Goal: Task Accomplishment & Management: Use online tool/utility

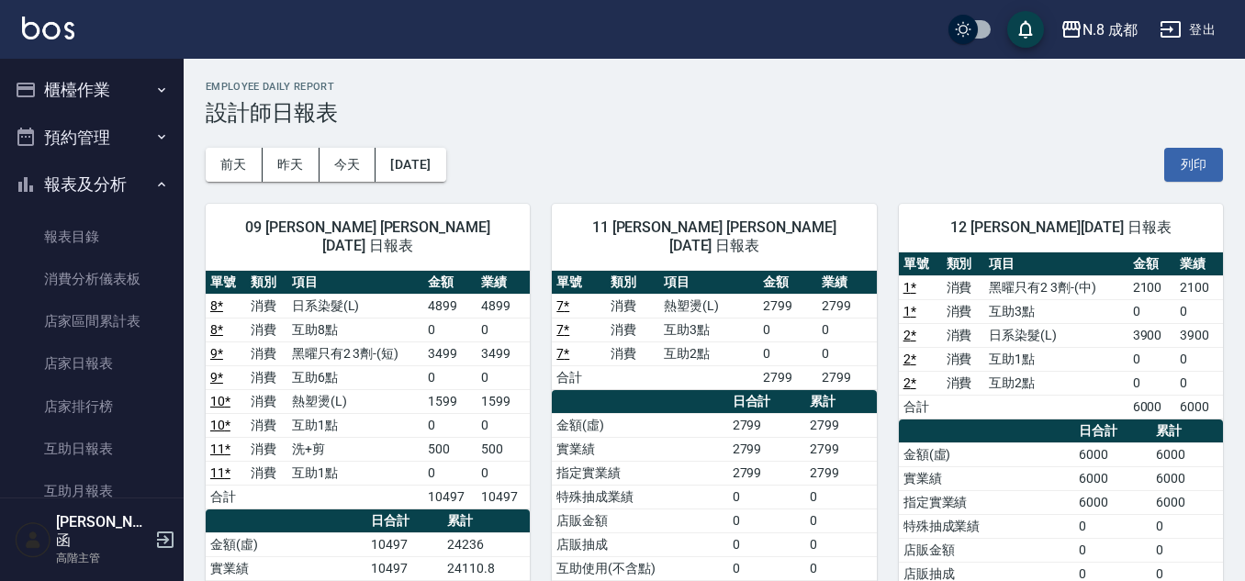
click at [117, 98] on button "櫃檯作業" at bounding box center [91, 90] width 169 height 48
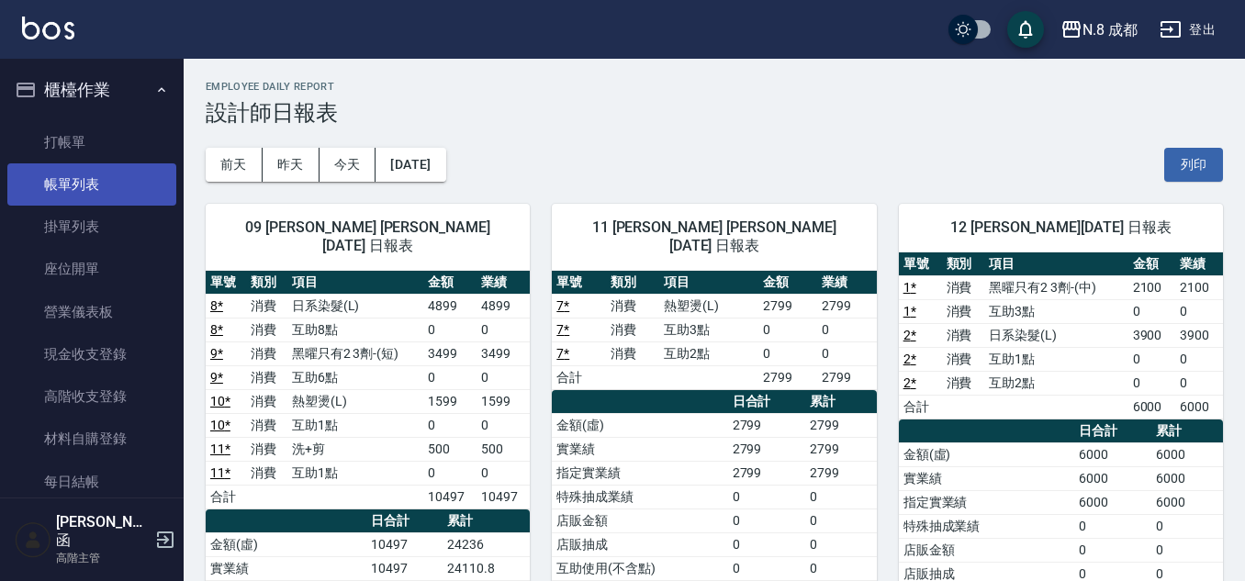
click at [98, 194] on link "帳單列表" at bounding box center [91, 184] width 169 height 42
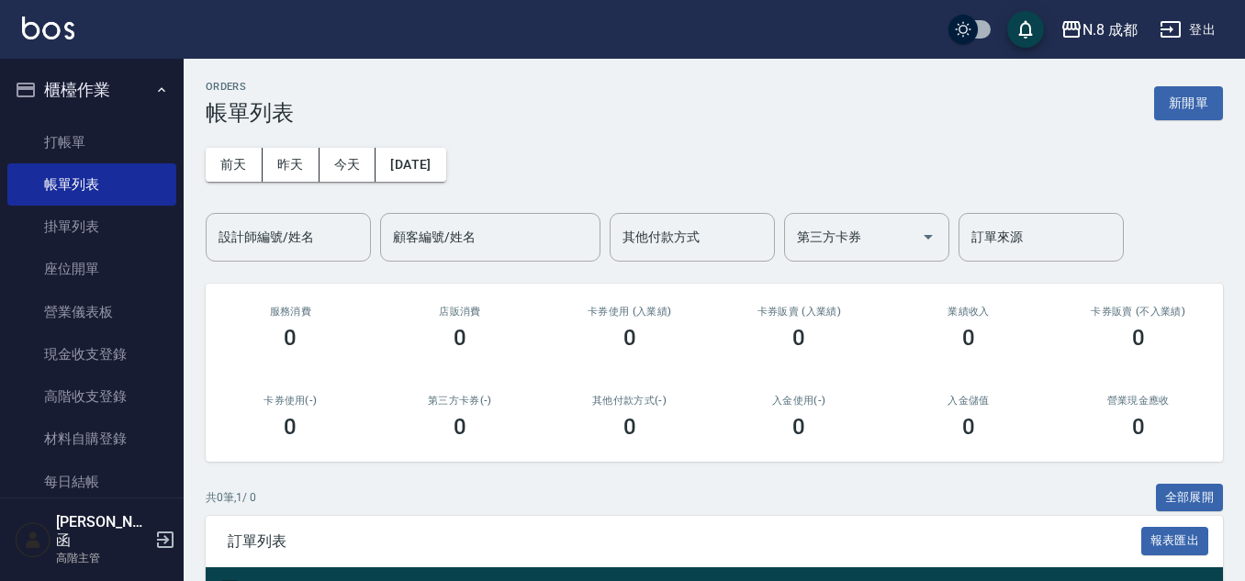
click at [518, 124] on div "ORDERS 帳單列表 新開單" at bounding box center [714, 103] width 1017 height 45
click at [151, 99] on button "櫃檯作業" at bounding box center [91, 90] width 169 height 48
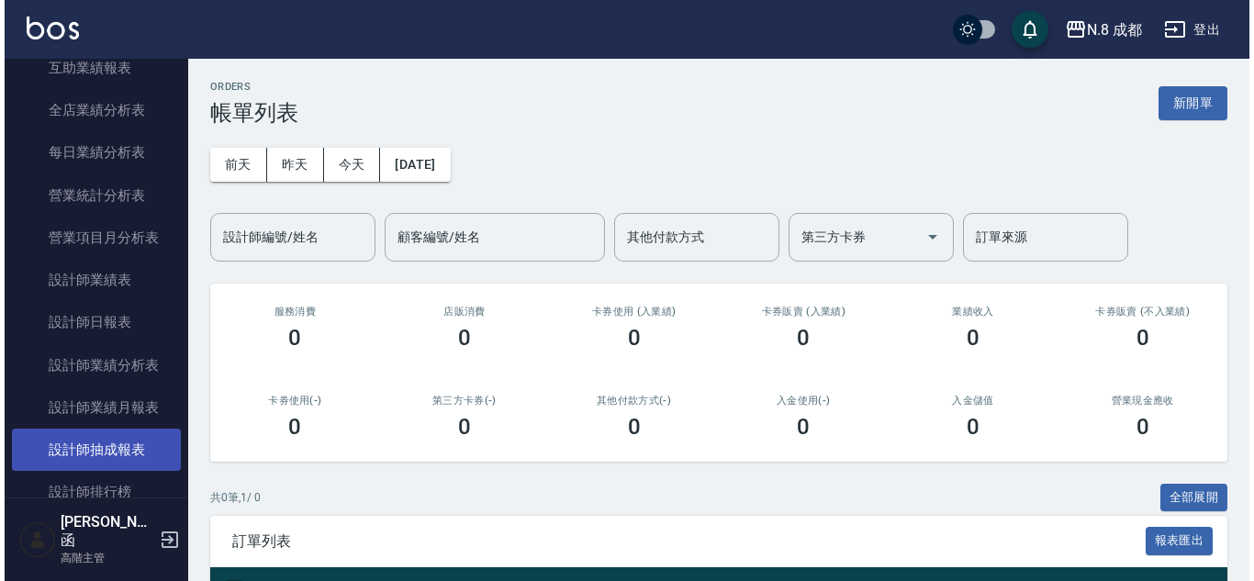
scroll to position [642, 0]
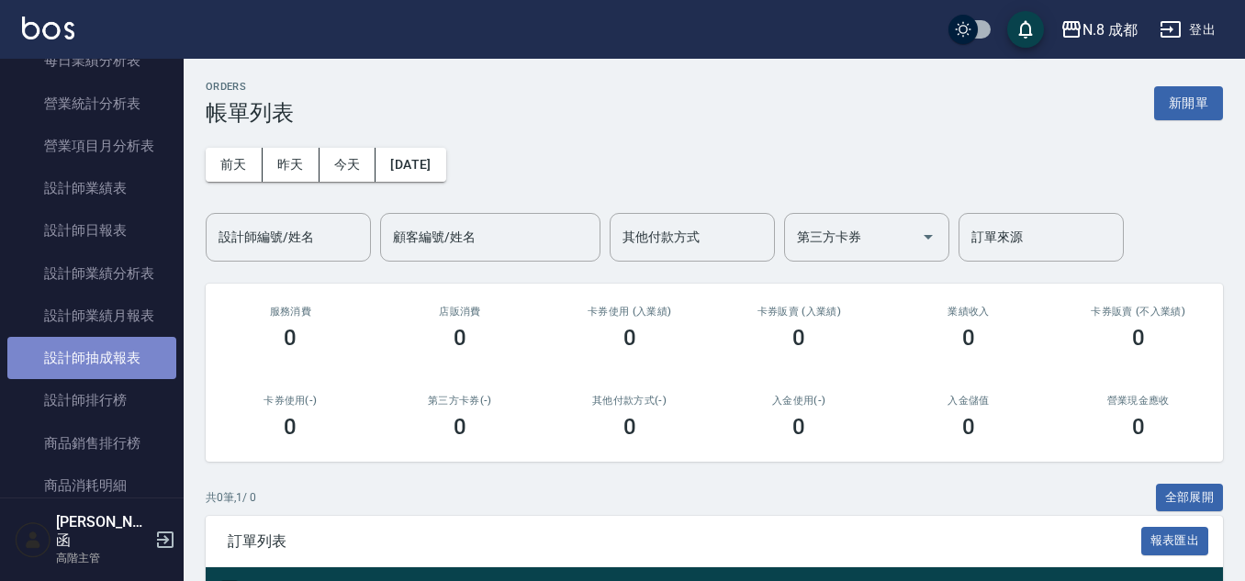
click at [133, 366] on link "設計師抽成報表" at bounding box center [91, 358] width 169 height 42
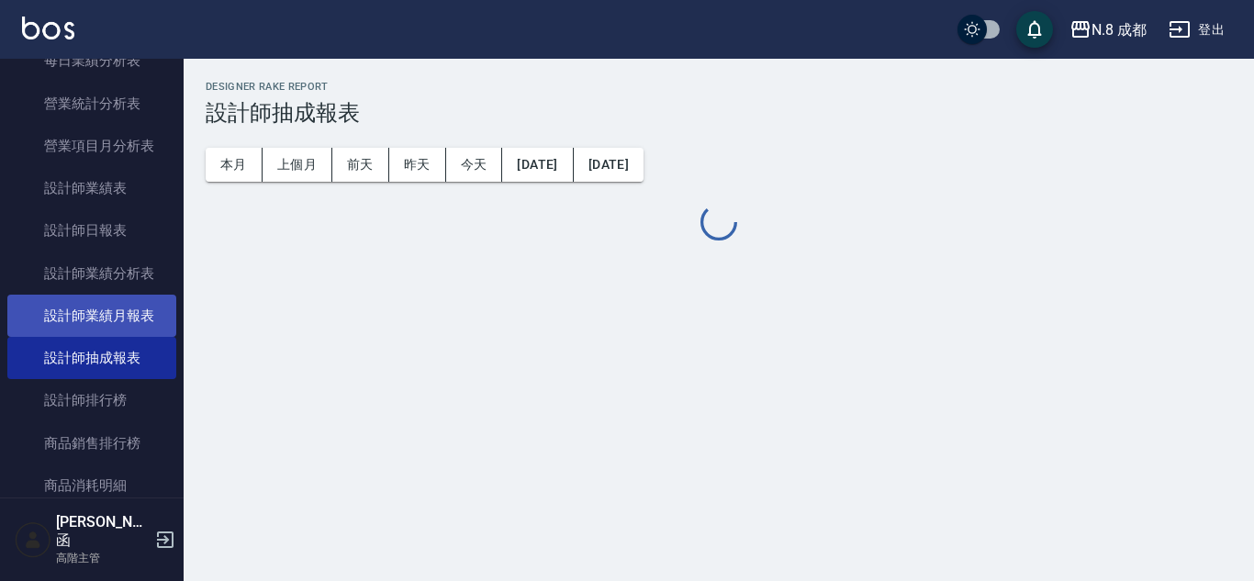
click at [142, 328] on link "設計師業績月報表" at bounding box center [91, 316] width 169 height 42
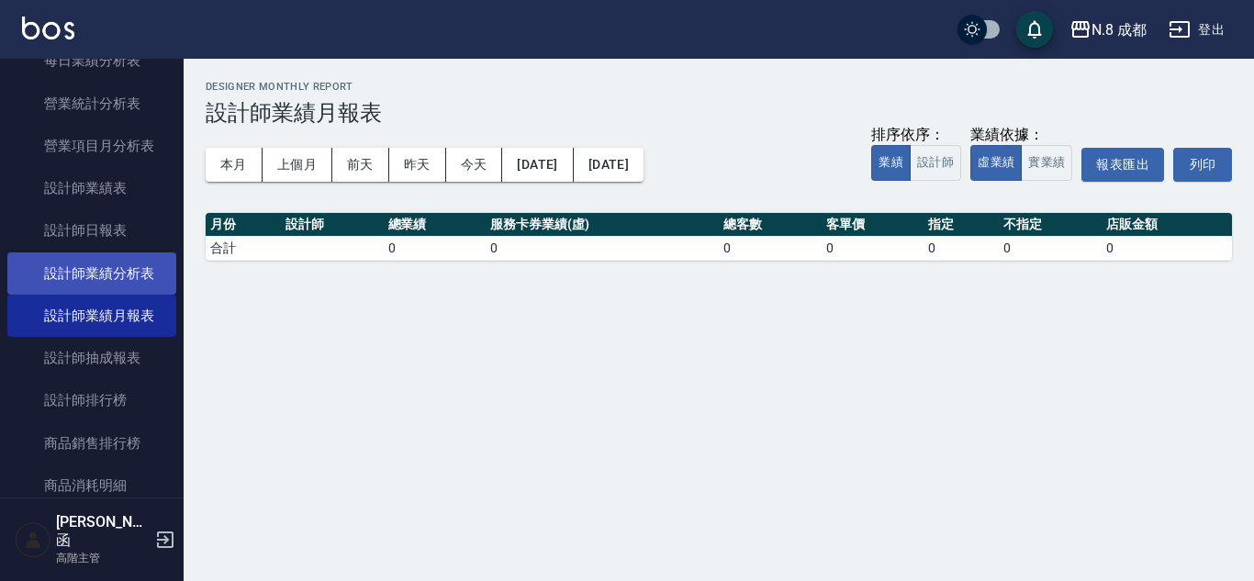
click at [138, 280] on link "設計師業績分析表" at bounding box center [91, 273] width 169 height 42
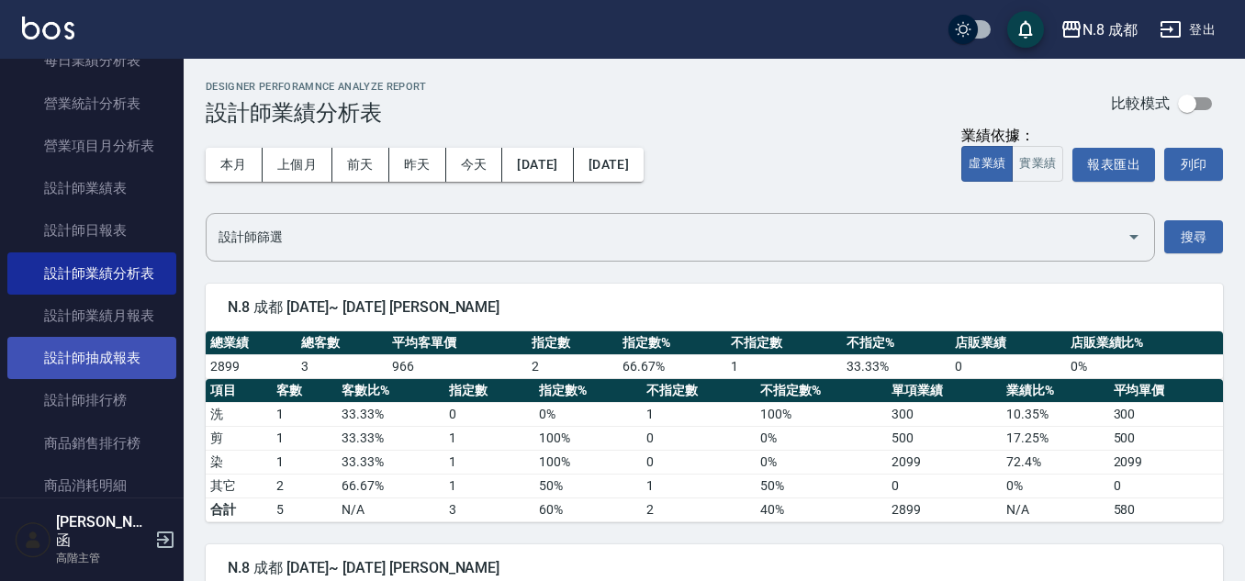
click at [108, 337] on link "設計師抽成報表" at bounding box center [91, 358] width 169 height 42
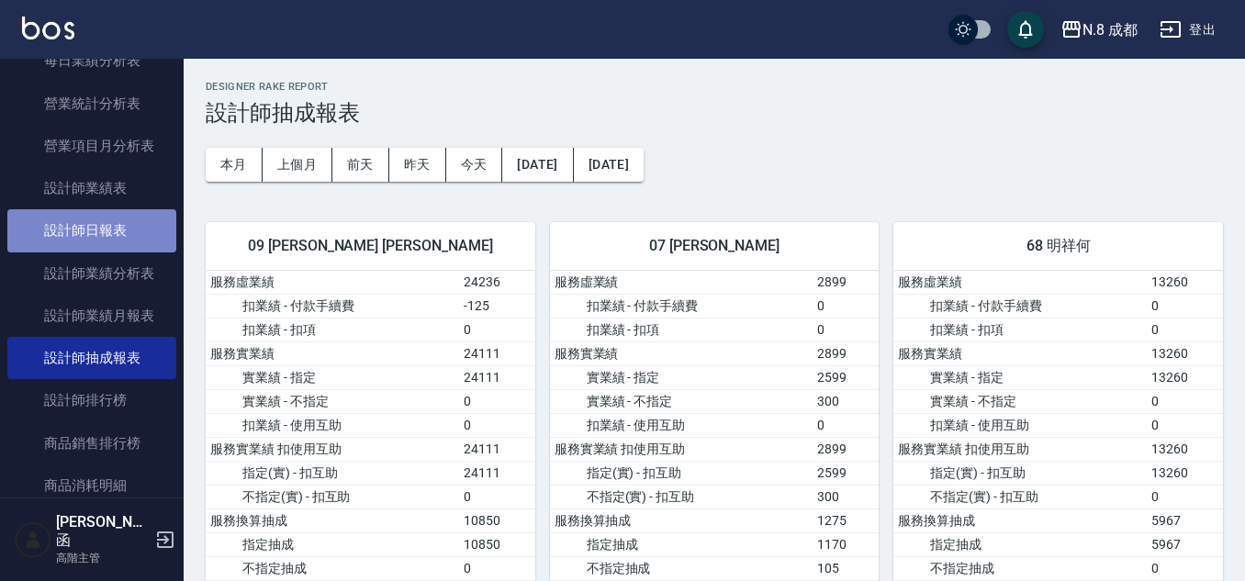
click at [134, 240] on link "設計師日報表" at bounding box center [91, 230] width 169 height 42
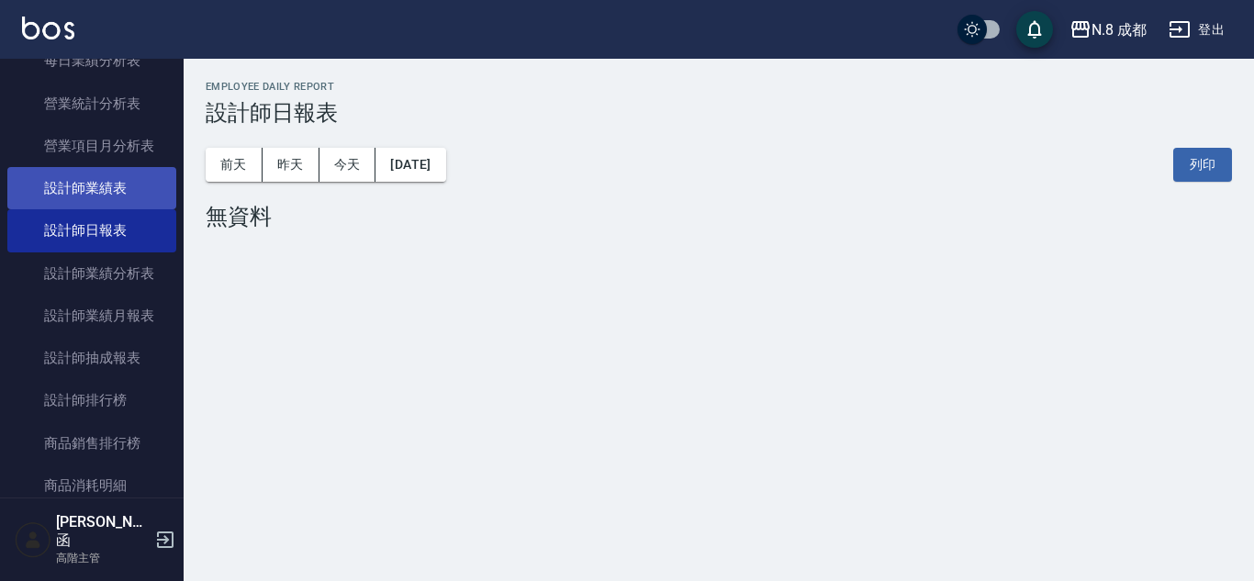
click at [138, 198] on link "設計師業績表" at bounding box center [91, 188] width 169 height 42
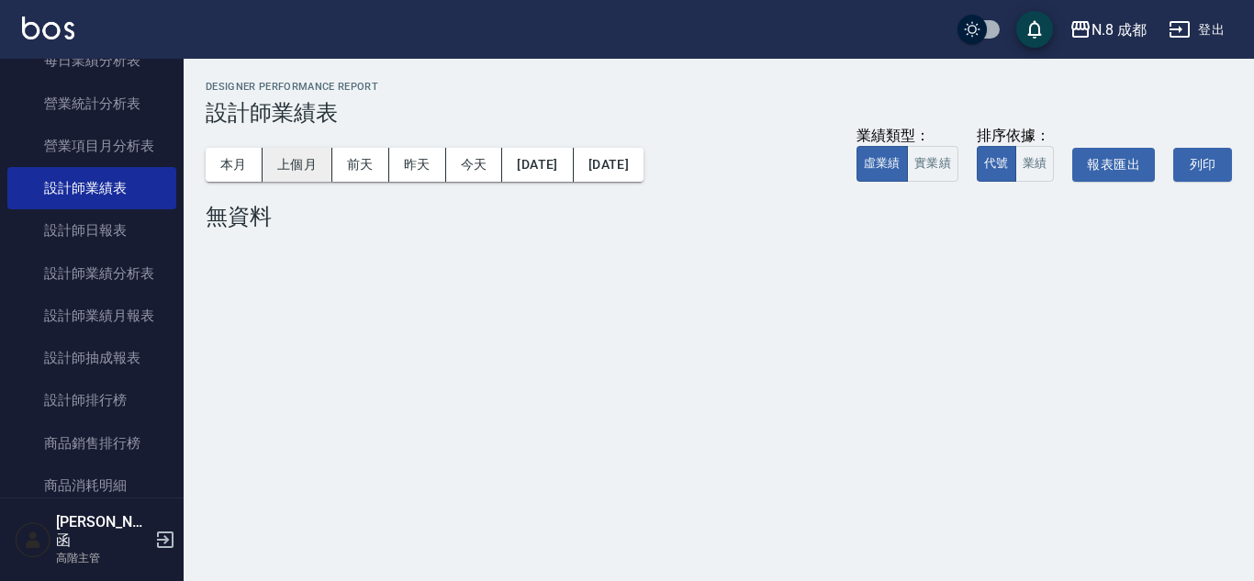
click at [300, 165] on button "上個月" at bounding box center [298, 165] width 70 height 34
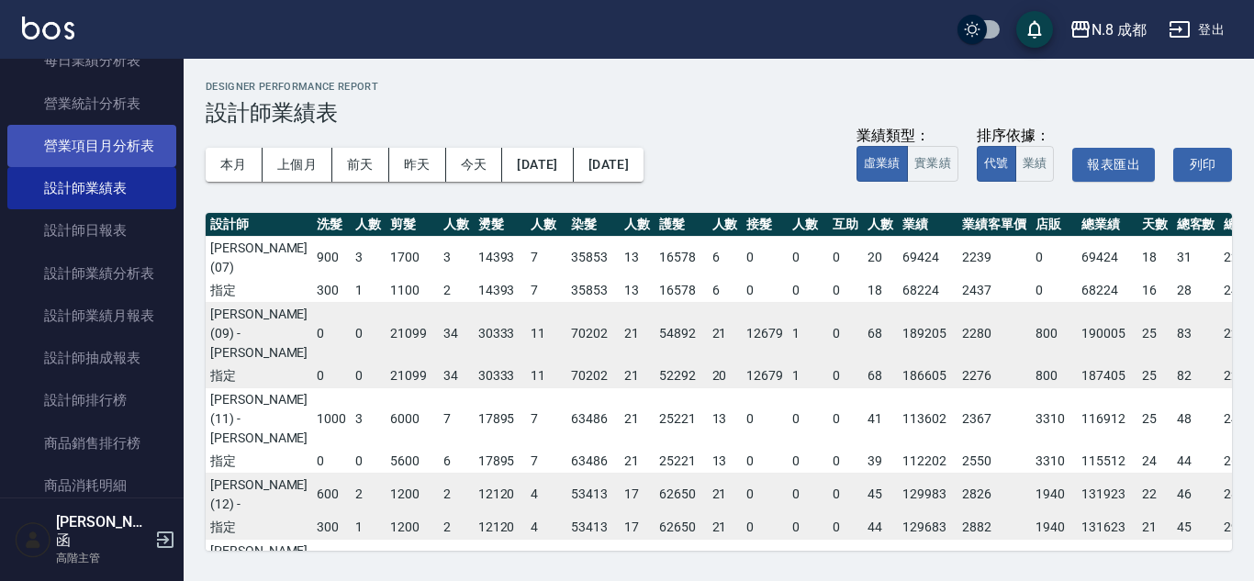
click at [73, 141] on link "營業項目月分析表" at bounding box center [91, 146] width 169 height 42
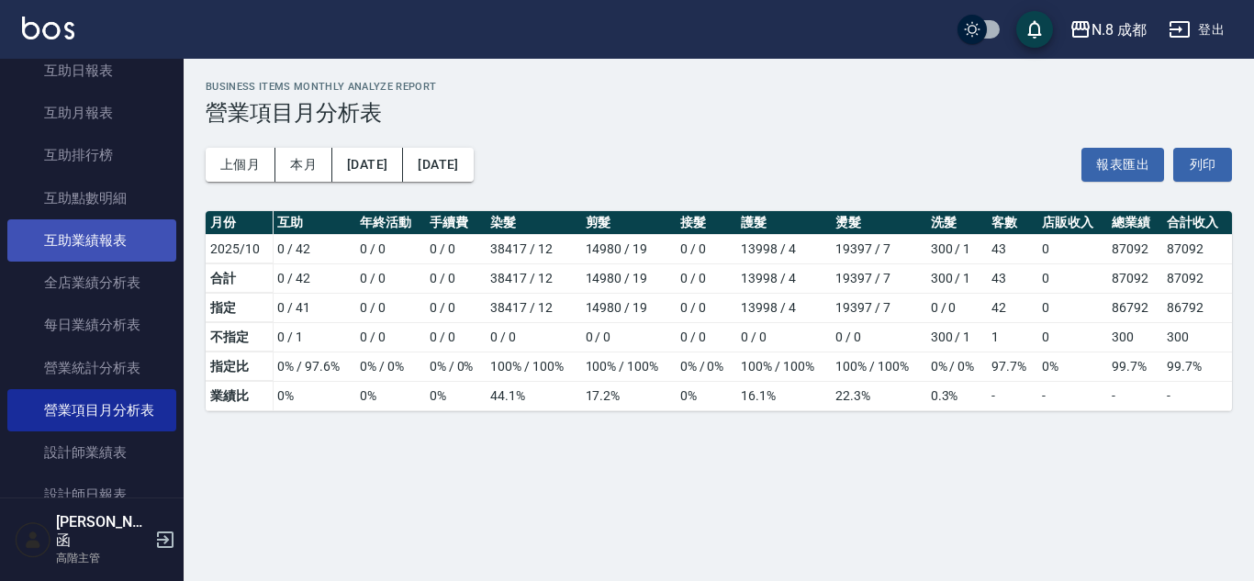
scroll to position [367, 0]
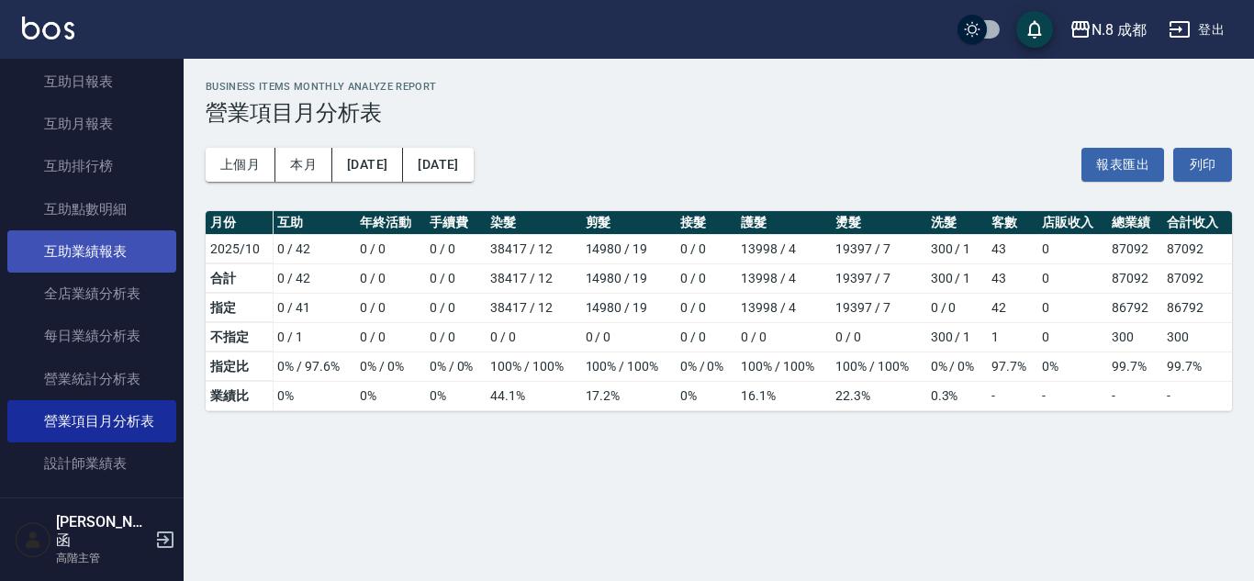
click at [110, 230] on link "互助業績報表" at bounding box center [91, 251] width 169 height 42
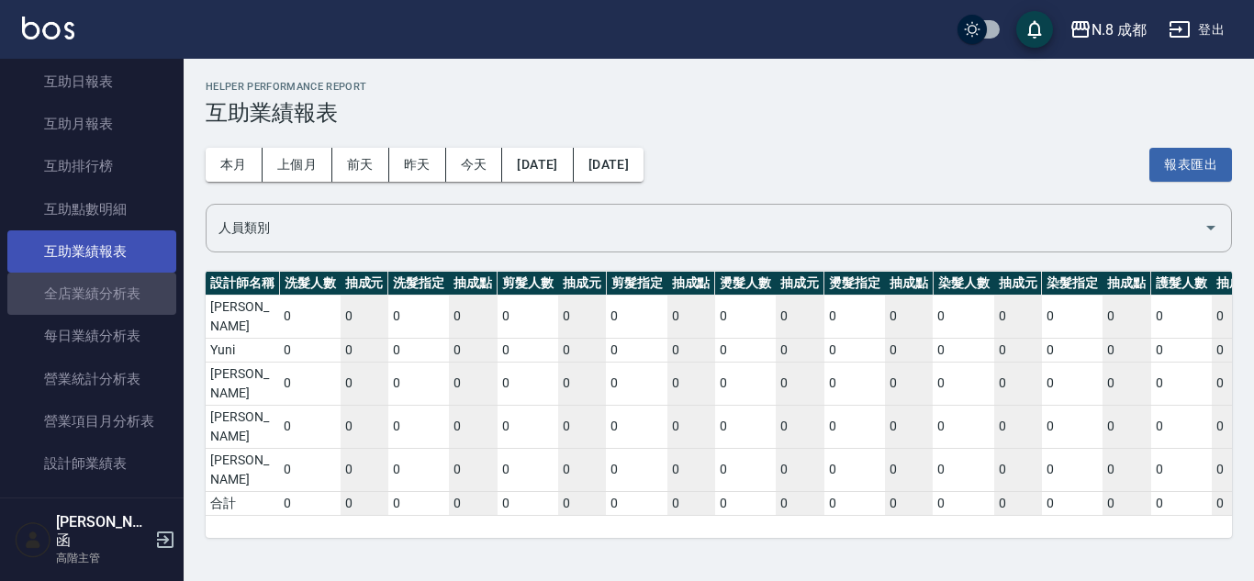
drag, startPoint x: 117, startPoint y: 283, endPoint x: 132, endPoint y: 256, distance: 30.4
click at [117, 282] on link "全店業績分析表" at bounding box center [91, 294] width 169 height 42
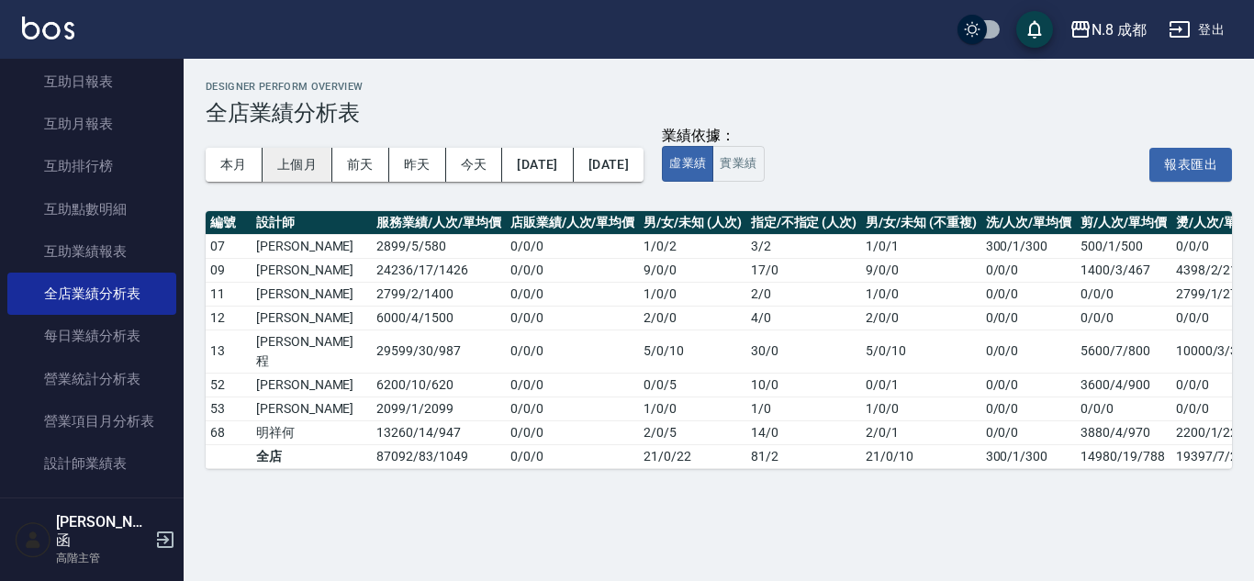
click at [308, 165] on button "上個月" at bounding box center [298, 165] width 70 height 34
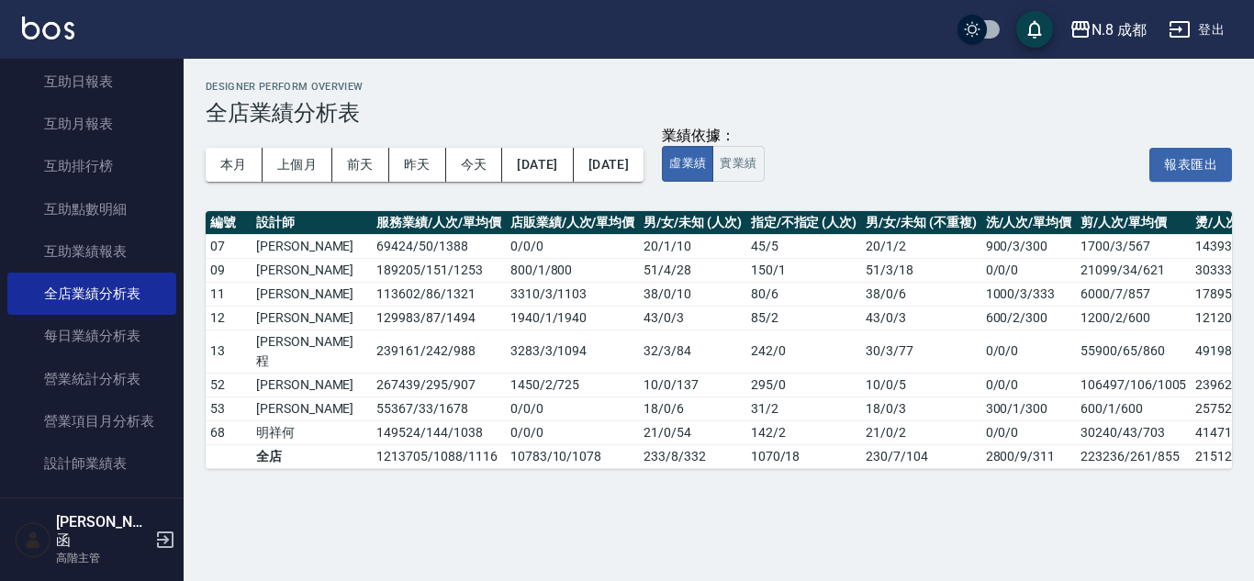
click at [877, 178] on div "業績依據： 虛業績 實業績 報表匯出" at bounding box center [947, 164] width 570 height 35
click at [551, 159] on button "[DATE]" at bounding box center [537, 165] width 71 height 34
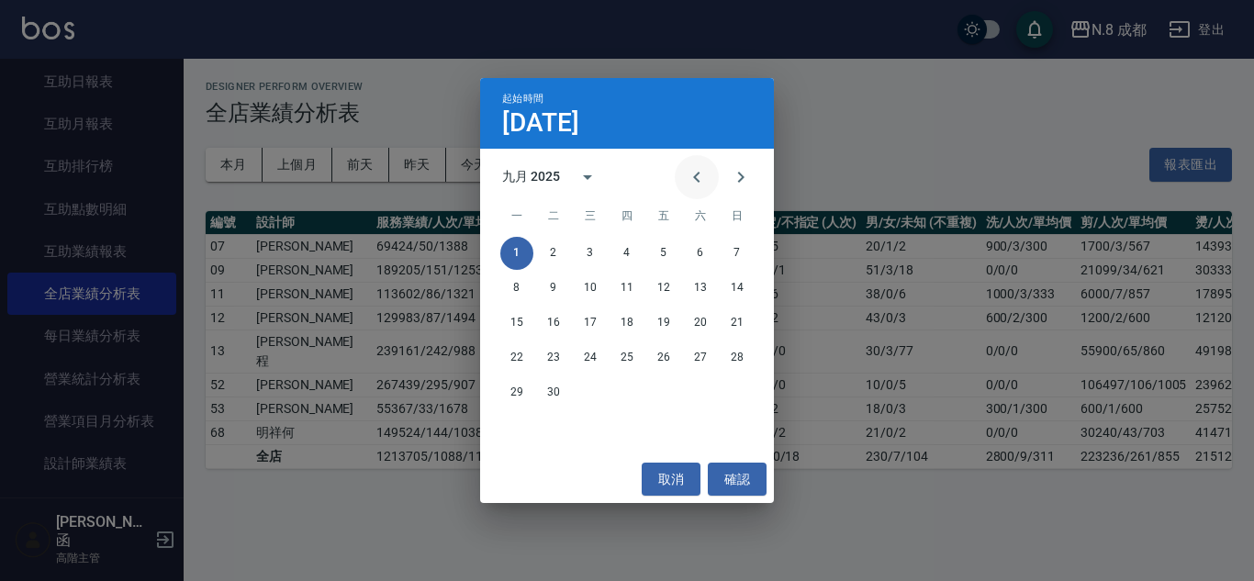
click at [692, 173] on icon "Previous month" at bounding box center [697, 177] width 22 height 22
click at [654, 247] on button "1" at bounding box center [663, 253] width 33 height 33
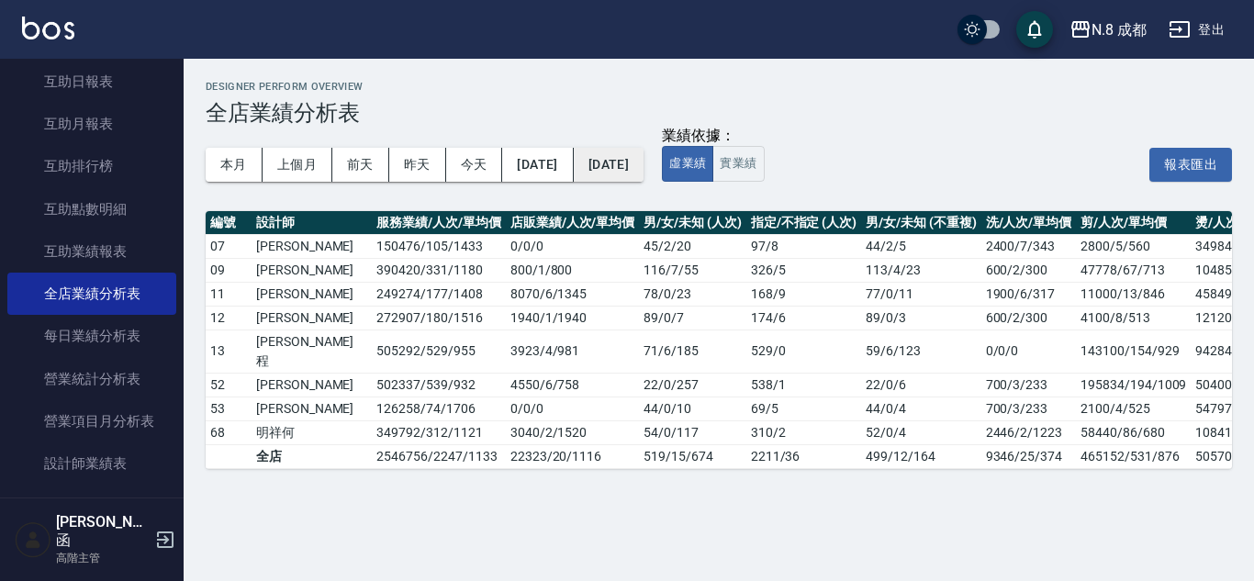
click at [643, 166] on button "[DATE]" at bounding box center [609, 165] width 70 height 34
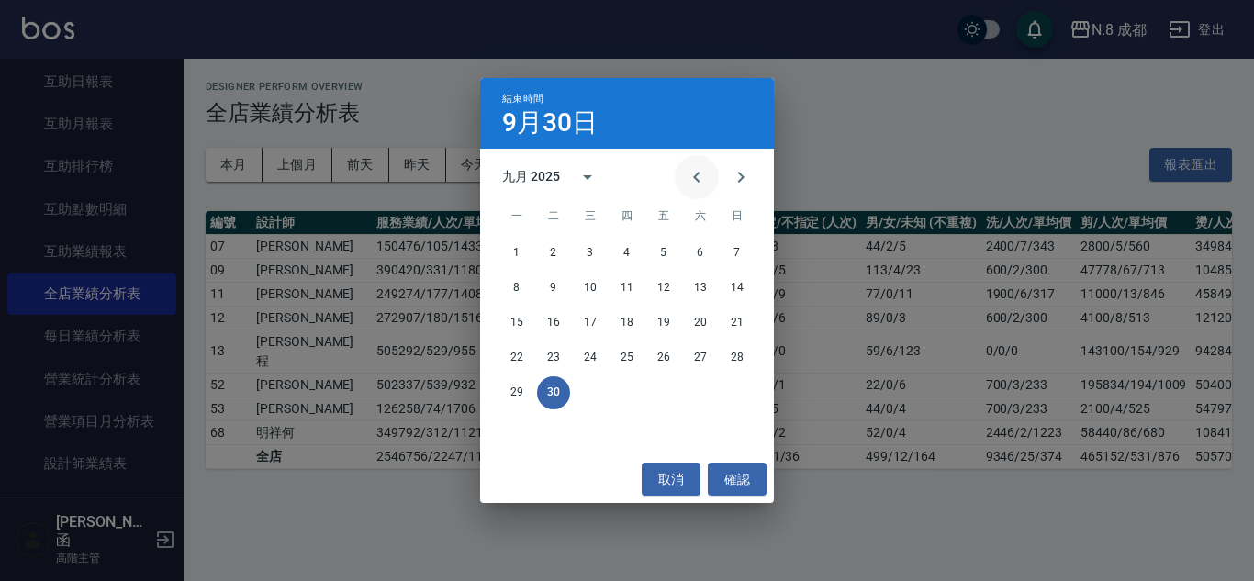
click at [689, 182] on icon "Previous month" at bounding box center [697, 177] width 22 height 22
click at [735, 389] on button "31" at bounding box center [737, 392] width 33 height 33
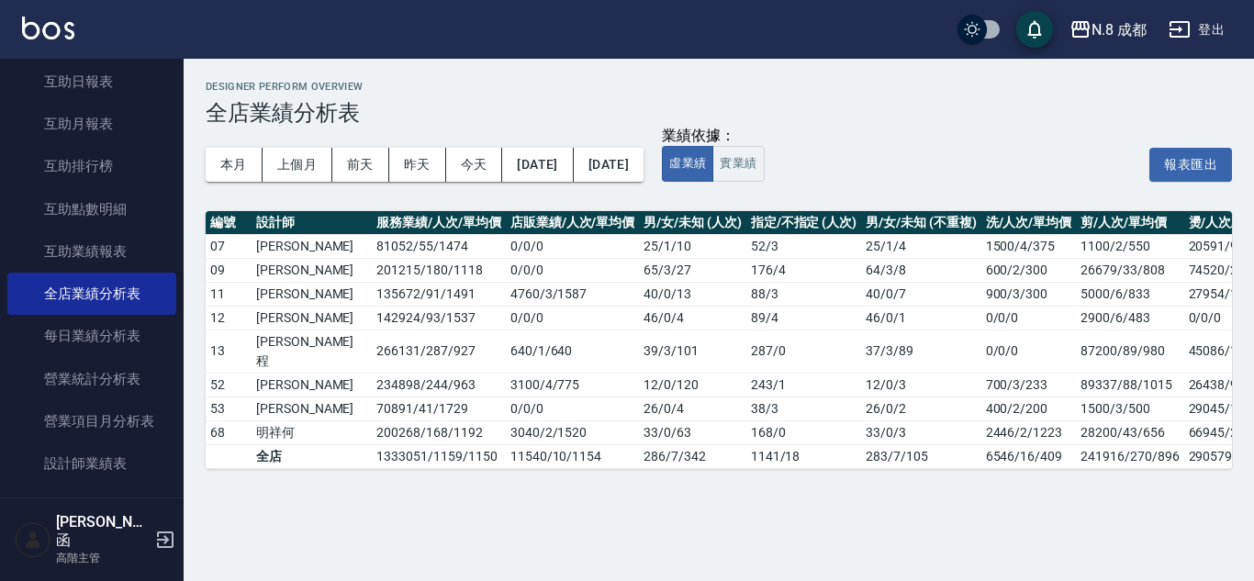
click at [1047, 185] on div "本月 上個月 [DATE] [DATE] [DATE] [DATE] [DATE] 業績依據： 虛業績 實業績 報表匯出" at bounding box center [719, 165] width 1026 height 78
drag, startPoint x: 648, startPoint y: 388, endPoint x: 648, endPoint y: 362, distance: 26.6
click at [648, 397] on td "26 / 0 / 4" at bounding box center [692, 409] width 106 height 24
click at [1065, 178] on div "業績依據： 虛業績 實業績 報表匯出" at bounding box center [947, 164] width 570 height 35
click at [1161, 162] on button "報表匯出" at bounding box center [1190, 165] width 83 height 34
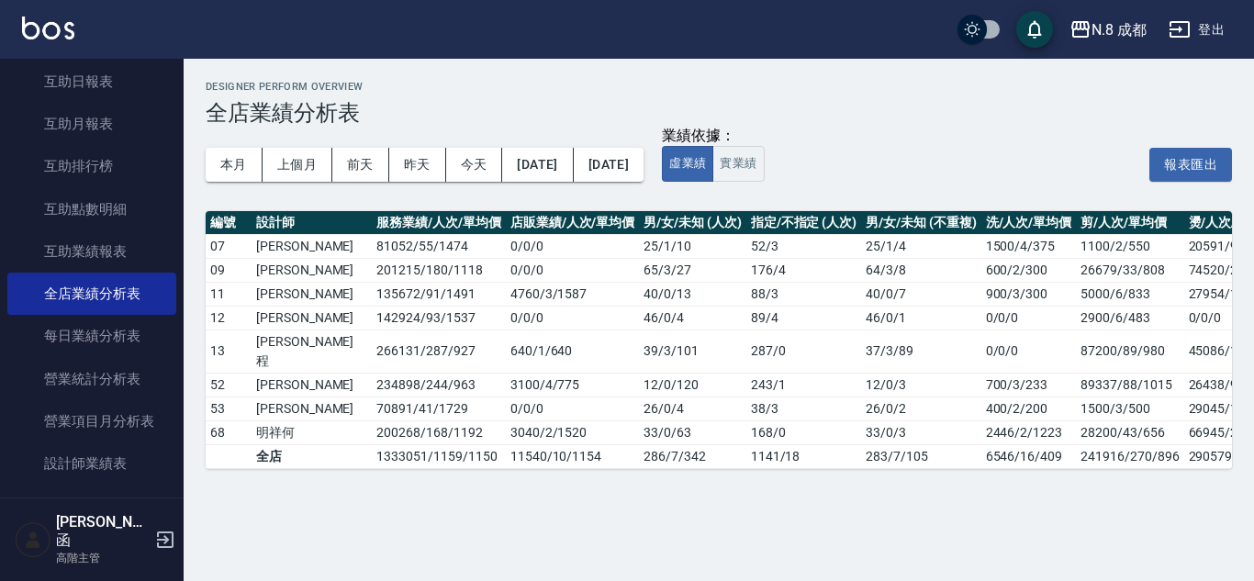
click at [504, 190] on div "本月 上個月 [DATE] [DATE] [DATE] [DATE] [DATE]" at bounding box center [425, 165] width 438 height 78
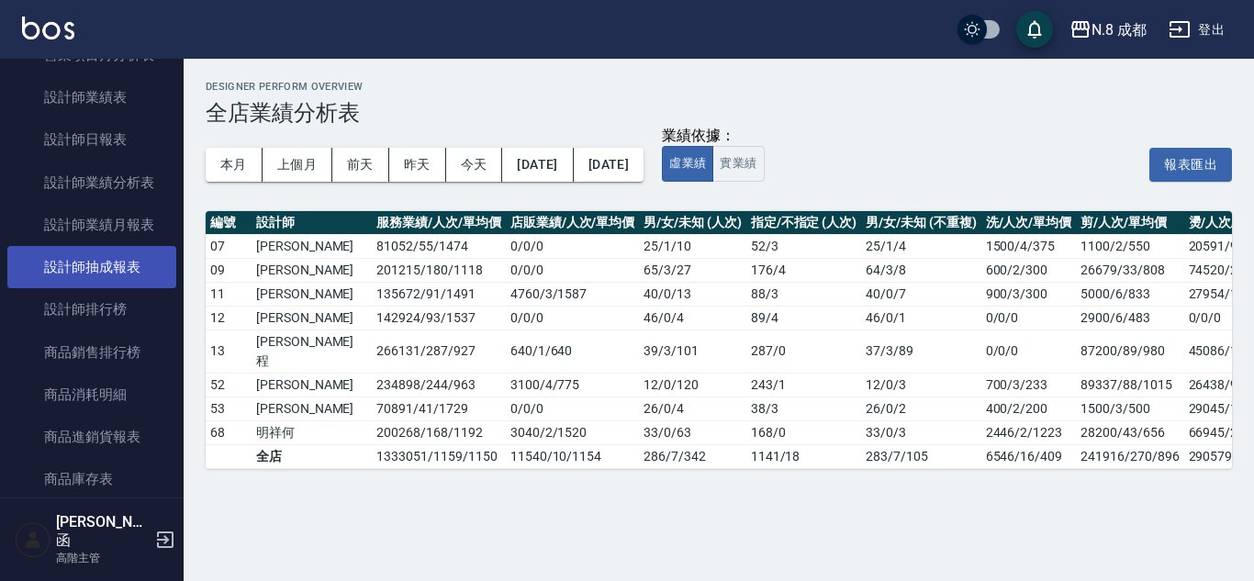
scroll to position [734, 0]
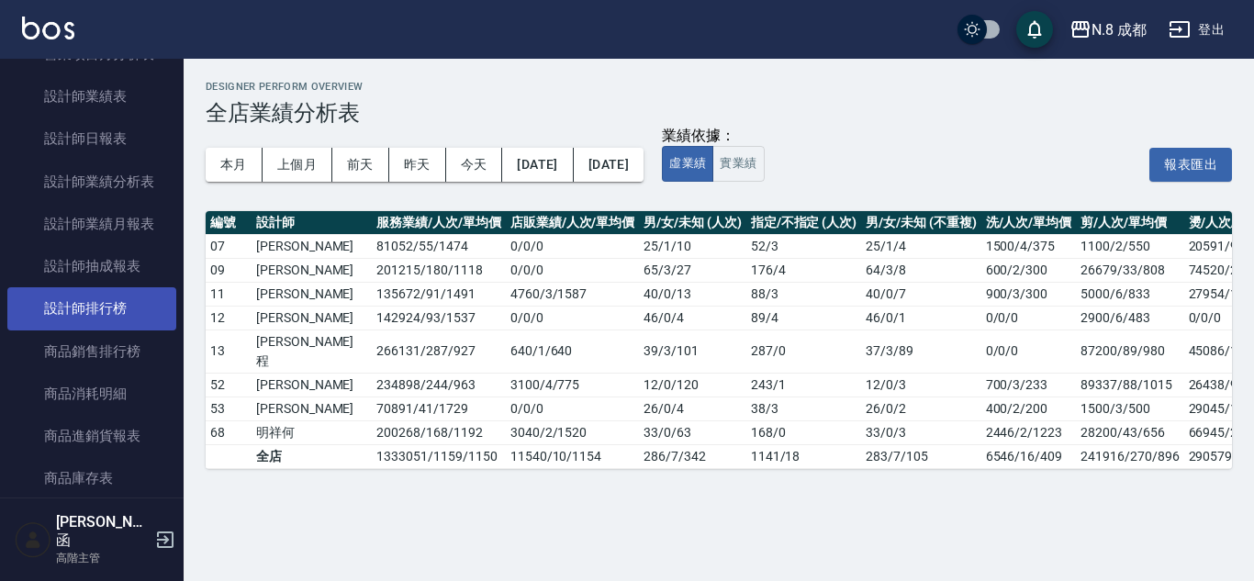
click at [126, 316] on link "設計師排行榜" at bounding box center [91, 308] width 169 height 42
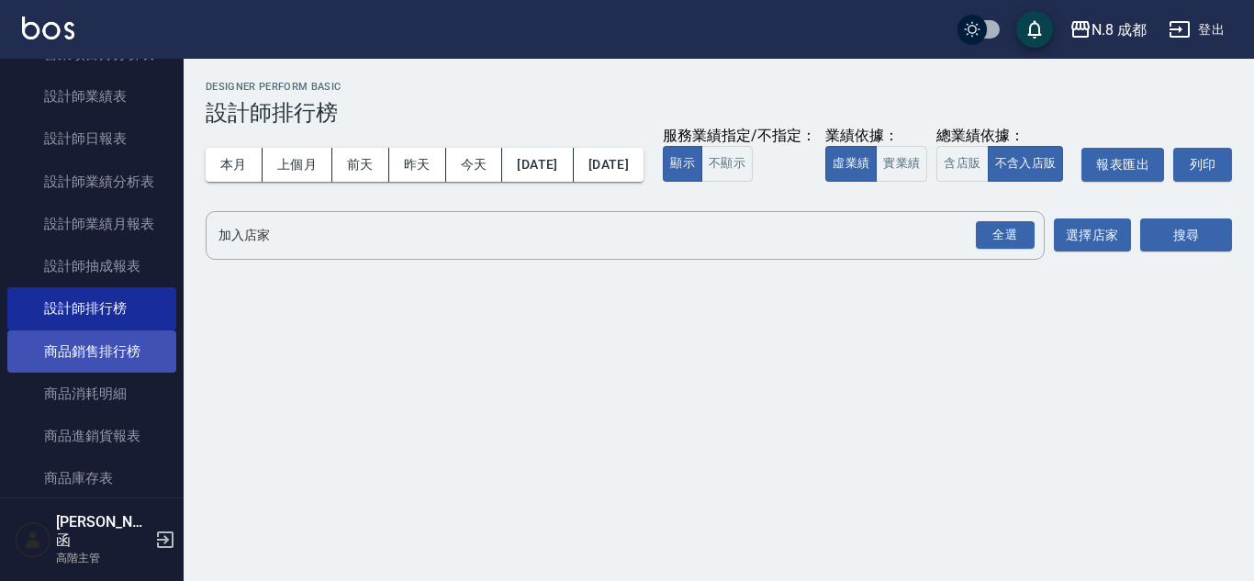
click at [126, 352] on link "商品銷售排行榜" at bounding box center [91, 351] width 169 height 42
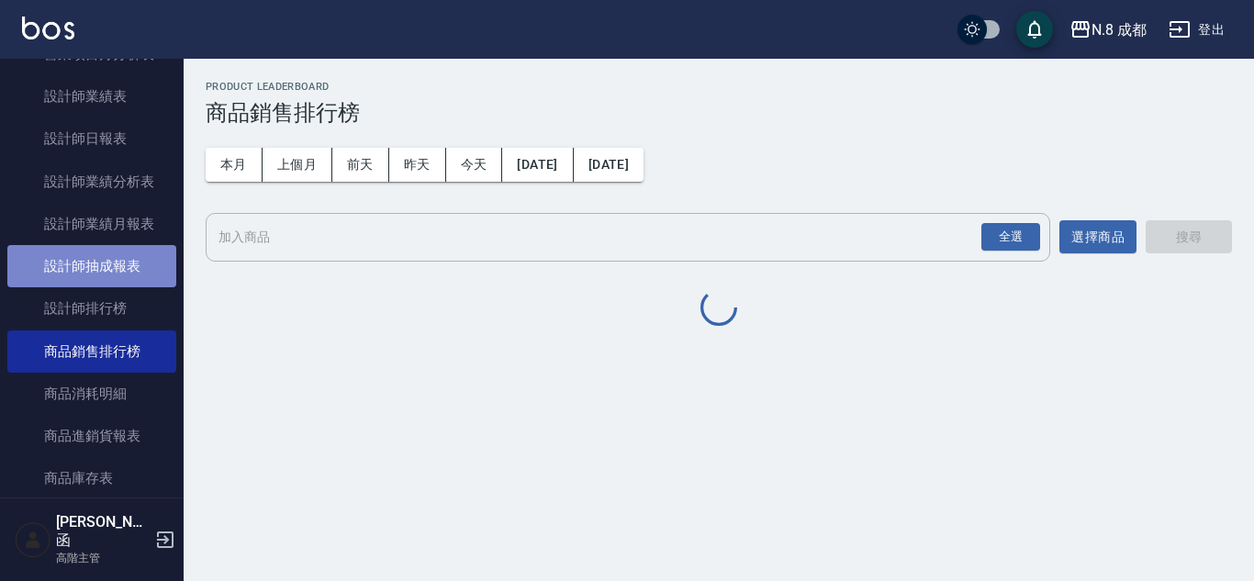
click at [122, 256] on link "設計師抽成報表" at bounding box center [91, 266] width 169 height 42
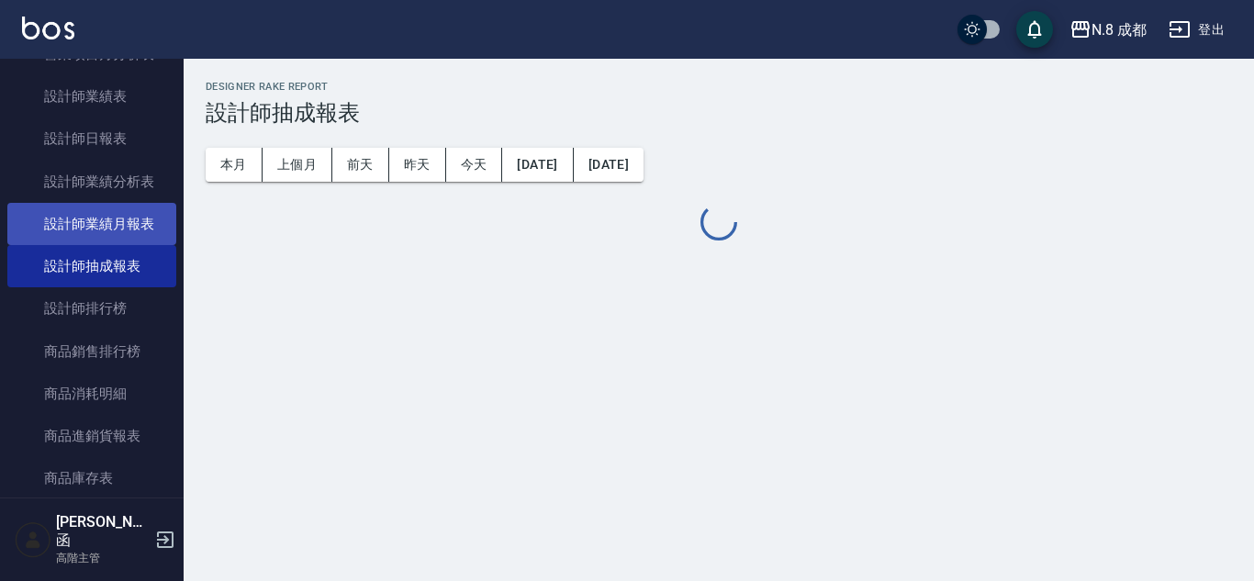
click at [146, 234] on link "設計師業績月報表" at bounding box center [91, 224] width 169 height 42
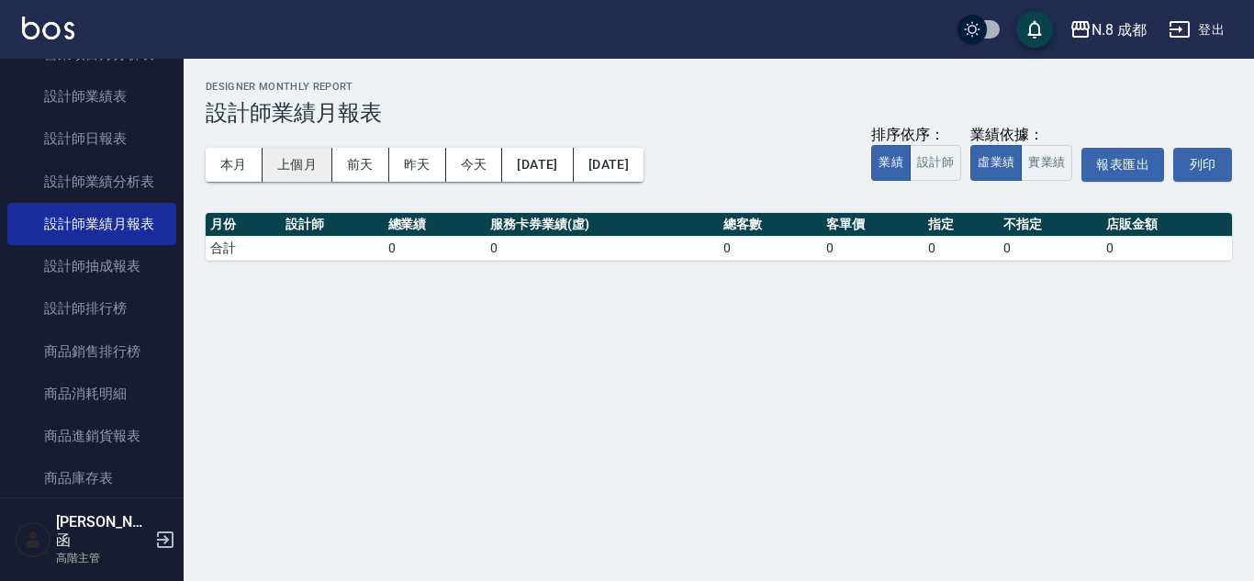
click at [311, 162] on button "上個月" at bounding box center [298, 165] width 70 height 34
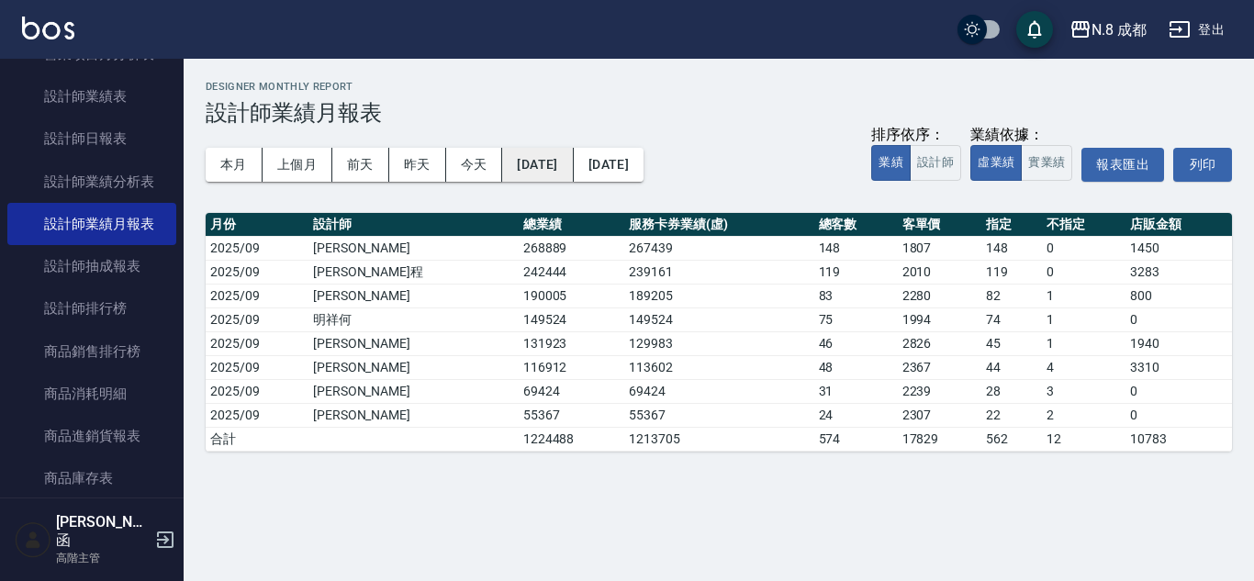
click at [573, 171] on button "[DATE]" at bounding box center [537, 165] width 71 height 34
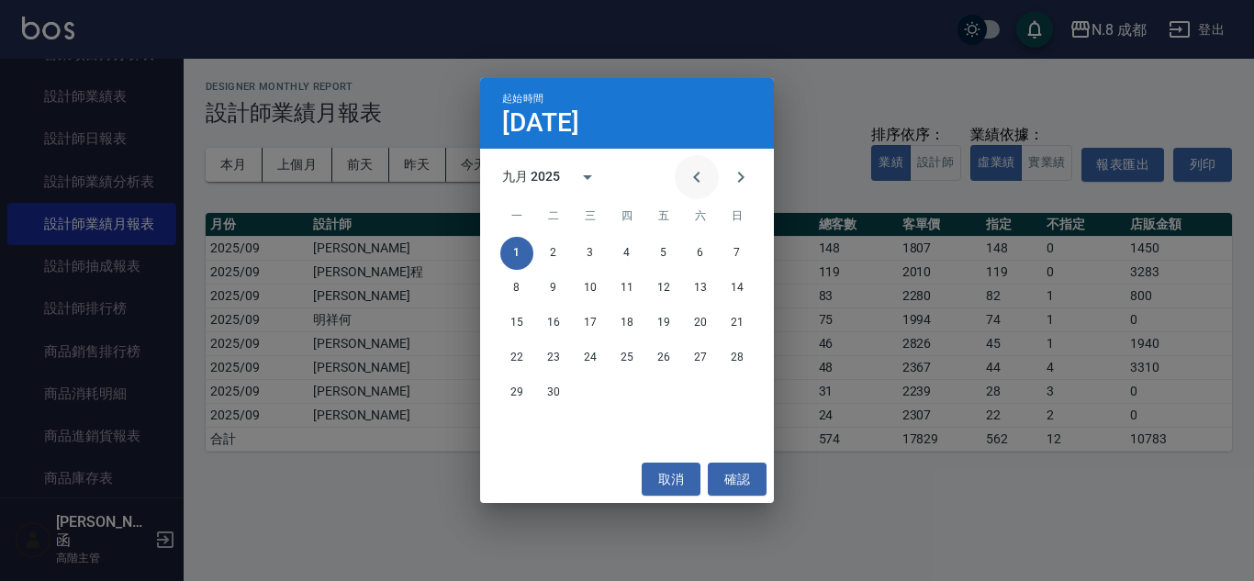
click at [691, 174] on icon "Previous month" at bounding box center [697, 177] width 22 height 22
click at [665, 251] on button "1" at bounding box center [663, 253] width 33 height 33
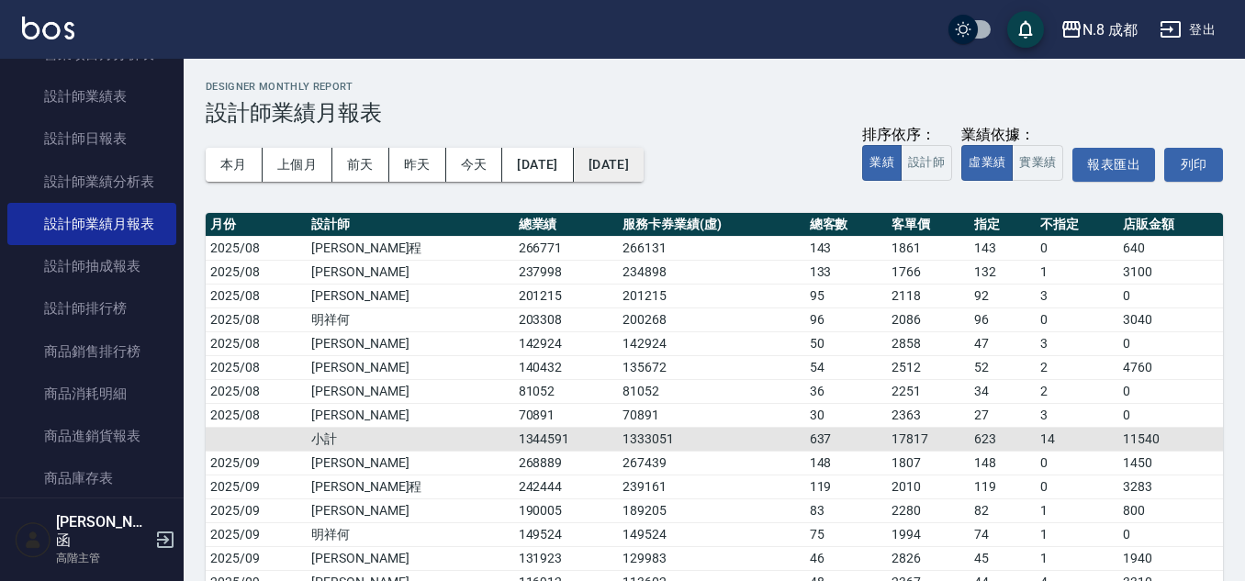
click at [643, 162] on button "[DATE]" at bounding box center [609, 165] width 70 height 34
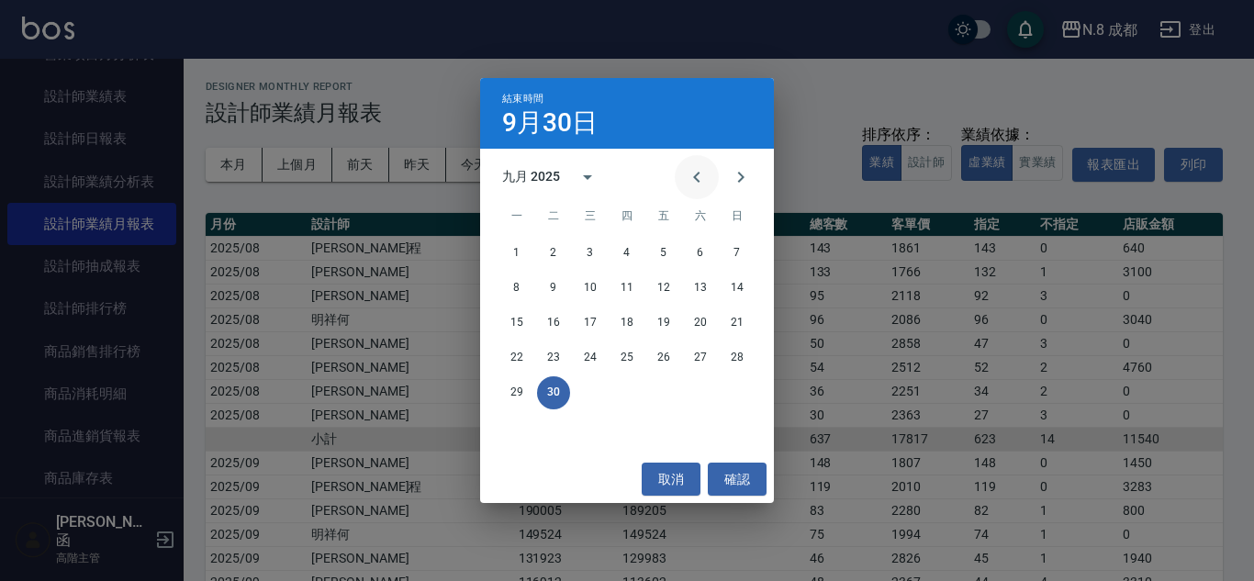
click at [692, 180] on icon "Previous month" at bounding box center [697, 177] width 22 height 22
drag, startPoint x: 734, startPoint y: 388, endPoint x: 743, endPoint y: 363, distance: 26.4
click at [735, 386] on button "31" at bounding box center [737, 392] width 33 height 33
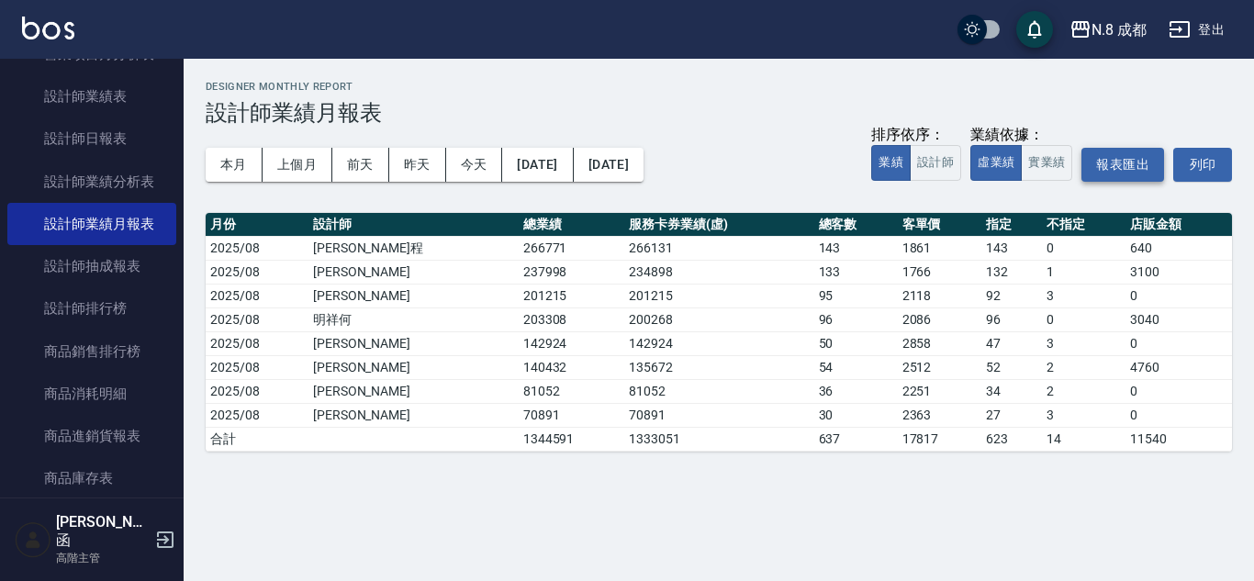
click at [1137, 165] on button "報表匯出" at bounding box center [1122, 165] width 83 height 34
click at [567, 174] on button "[DATE]" at bounding box center [537, 165] width 71 height 34
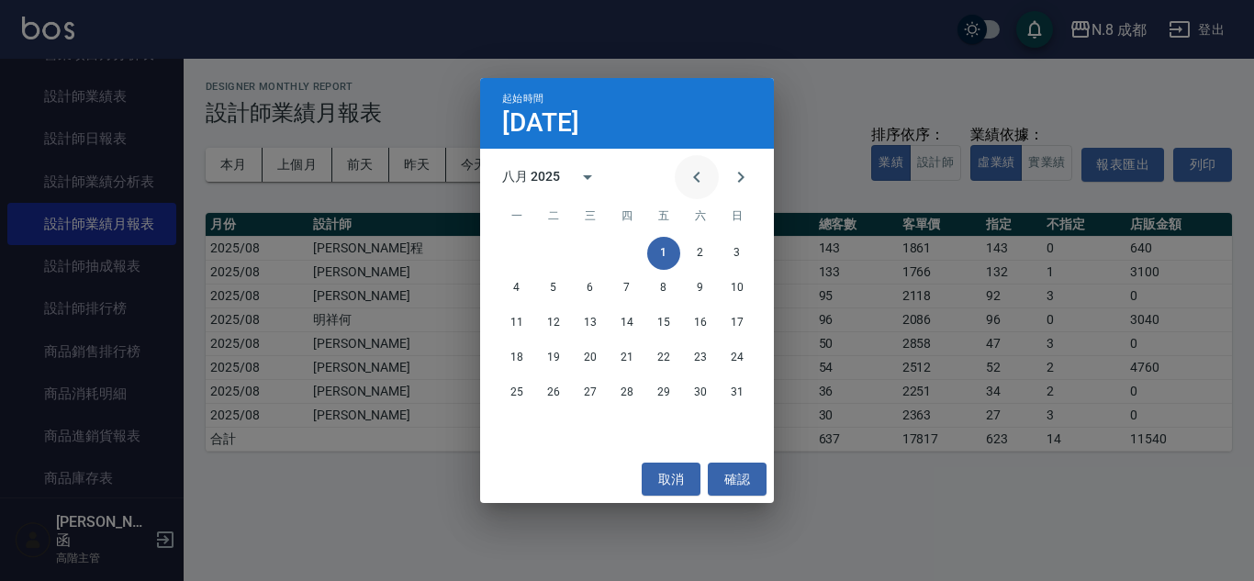
click at [700, 180] on icon "Previous month" at bounding box center [697, 177] width 22 height 22
click at [583, 180] on icon "calendar view is open, switch to year view" at bounding box center [587, 177] width 22 height 22
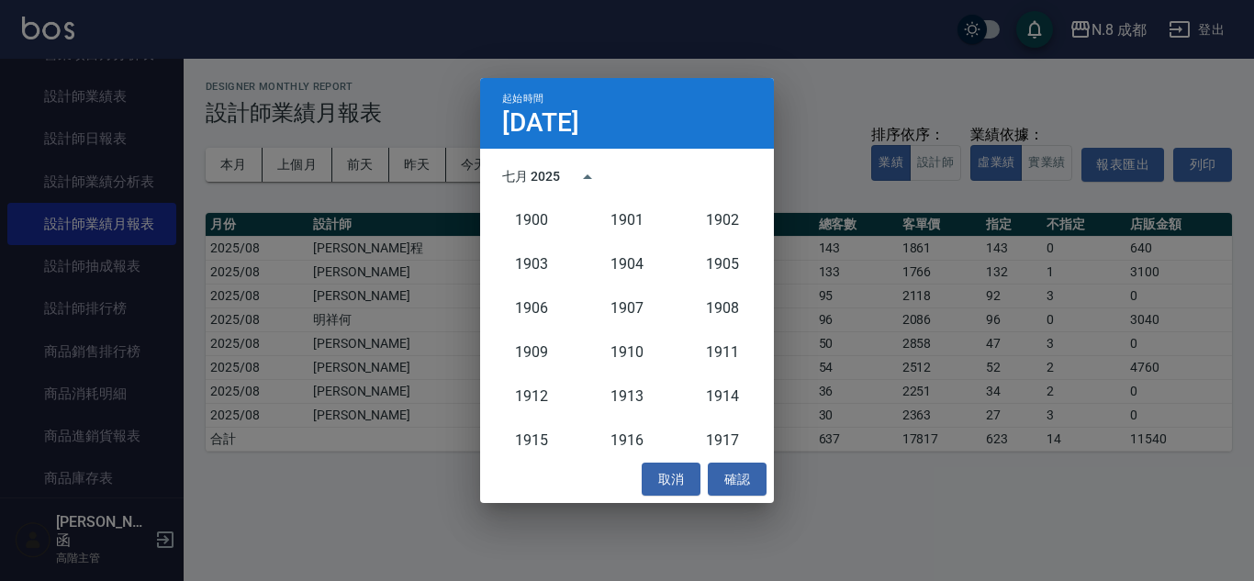
scroll to position [1700, 0]
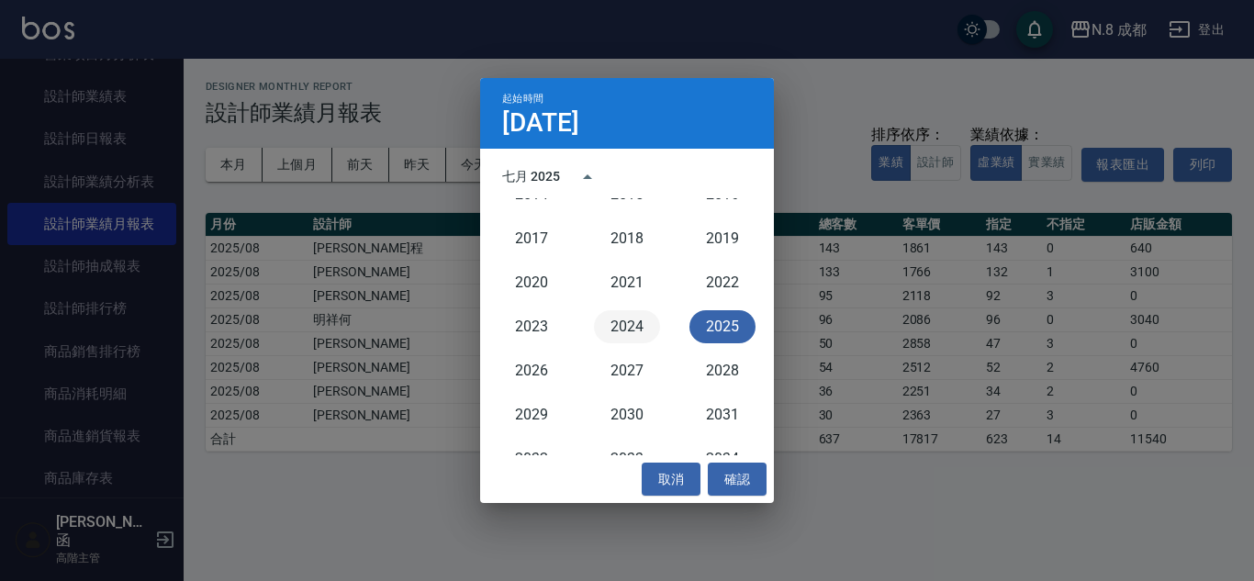
click at [620, 331] on button "2024" at bounding box center [627, 326] width 66 height 33
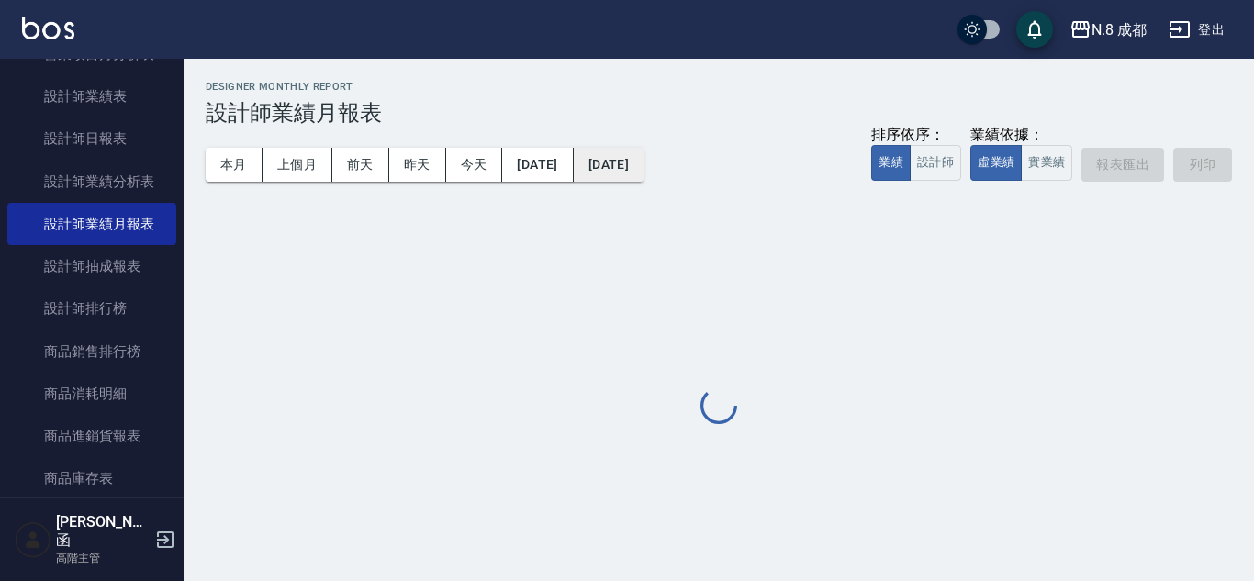
click at [629, 167] on button "[DATE]" at bounding box center [609, 165] width 70 height 34
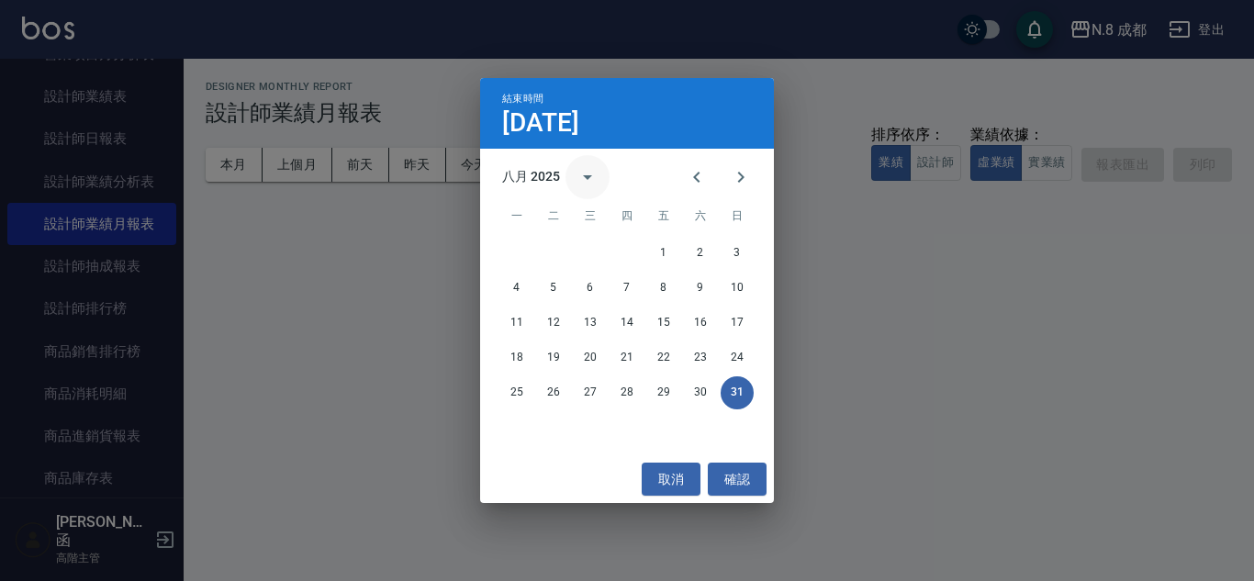
click at [585, 171] on icon "calendar view is open, switch to year view" at bounding box center [587, 177] width 22 height 22
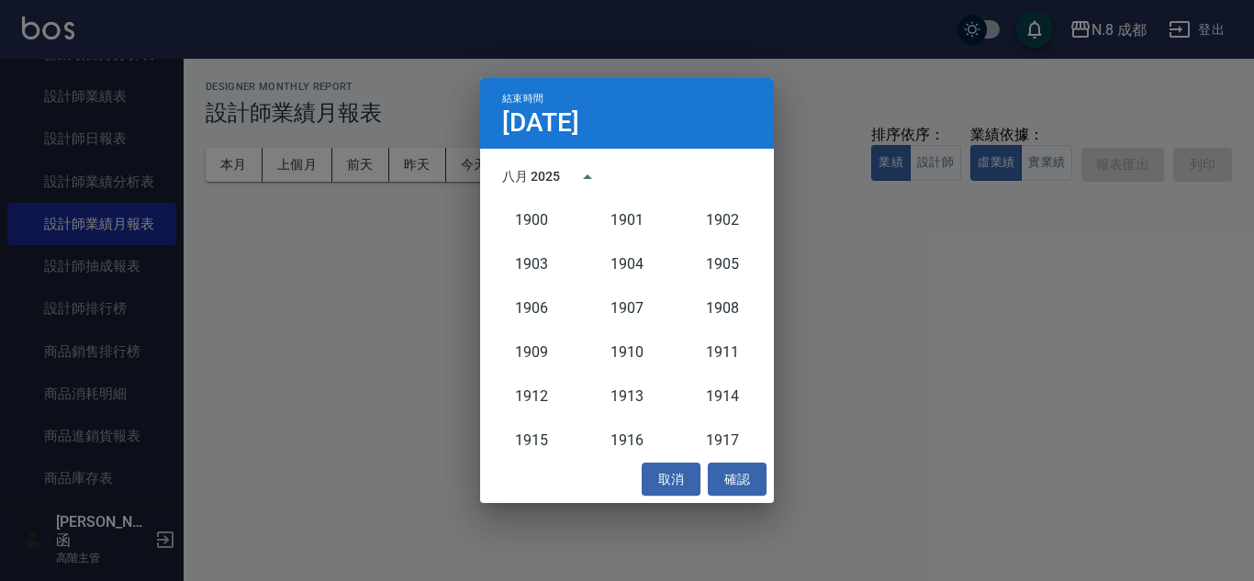
scroll to position [1700, 0]
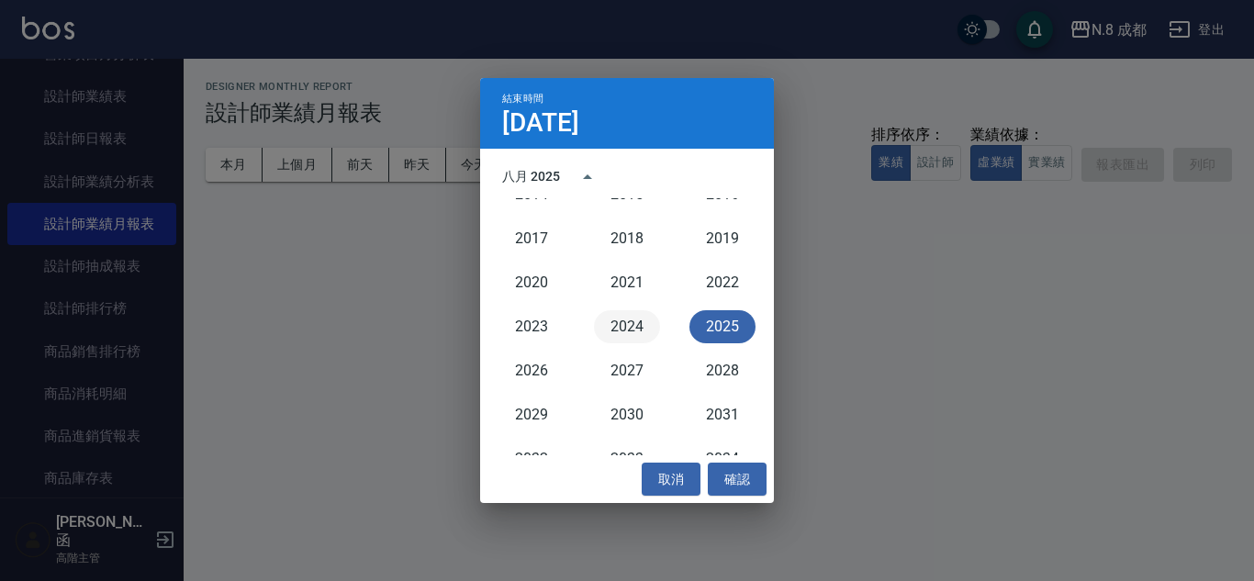
click at [633, 328] on button "2024" at bounding box center [627, 326] width 66 height 33
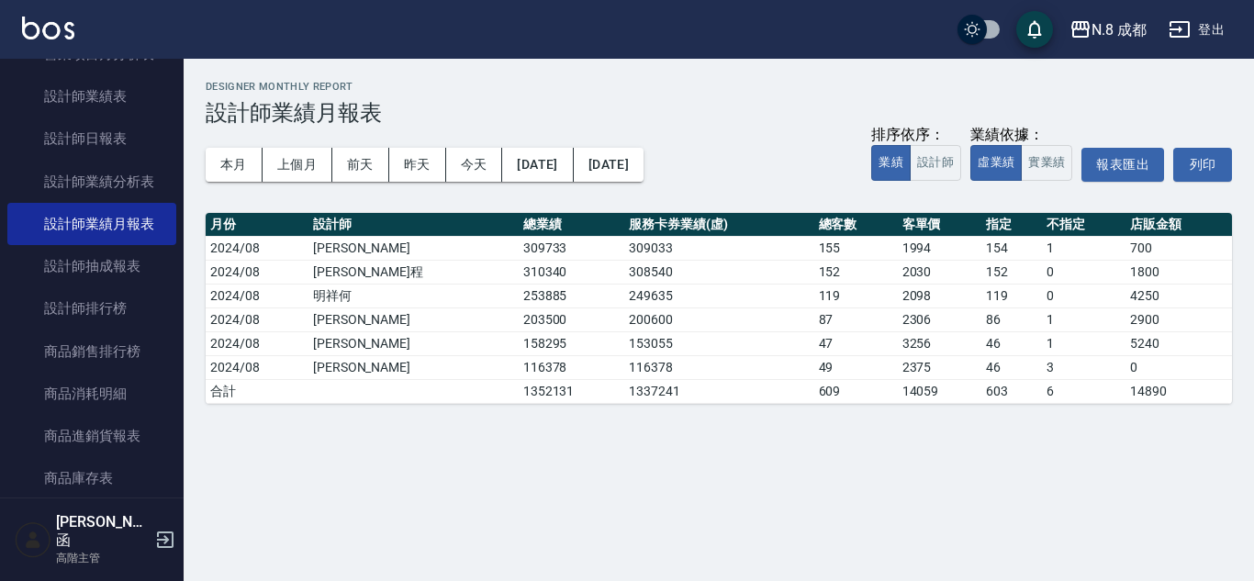
click at [748, 221] on th "服務卡券業績(虛)" at bounding box center [719, 225] width 190 height 24
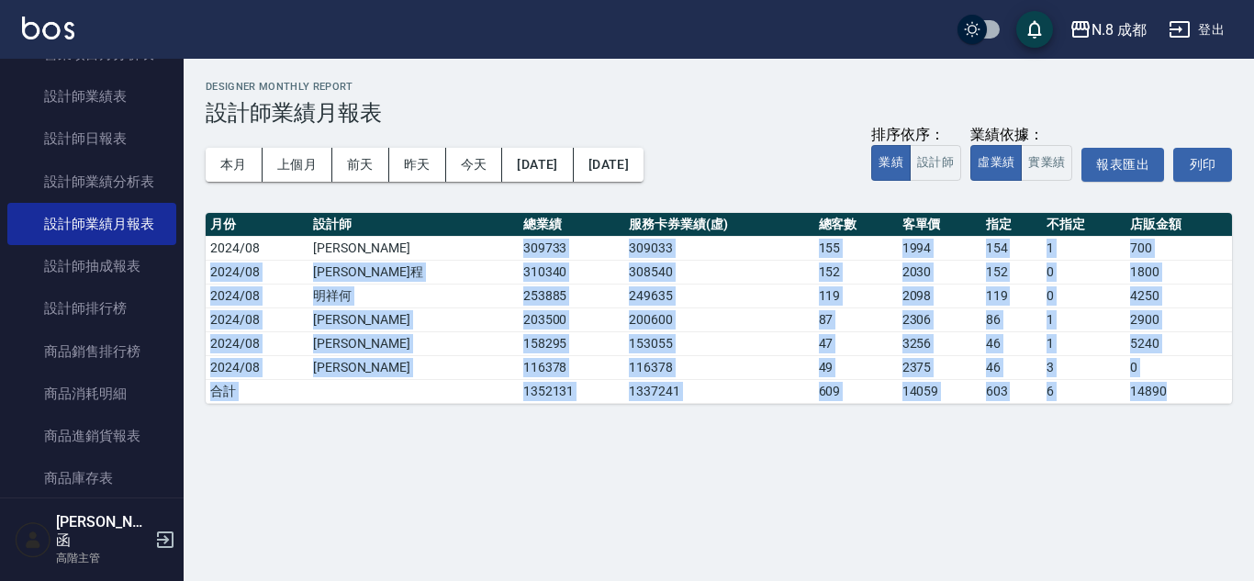
drag, startPoint x: 422, startPoint y: 249, endPoint x: 1152, endPoint y: 388, distance: 742.9
click at [1152, 388] on tbody "2024/08 [PERSON_NAME]309733 309033 155 1994 154 1 700 2024/08 [PERSON_NAME]程 31…" at bounding box center [719, 319] width 1026 height 167
click at [1152, 388] on td "14890" at bounding box center [1178, 391] width 106 height 24
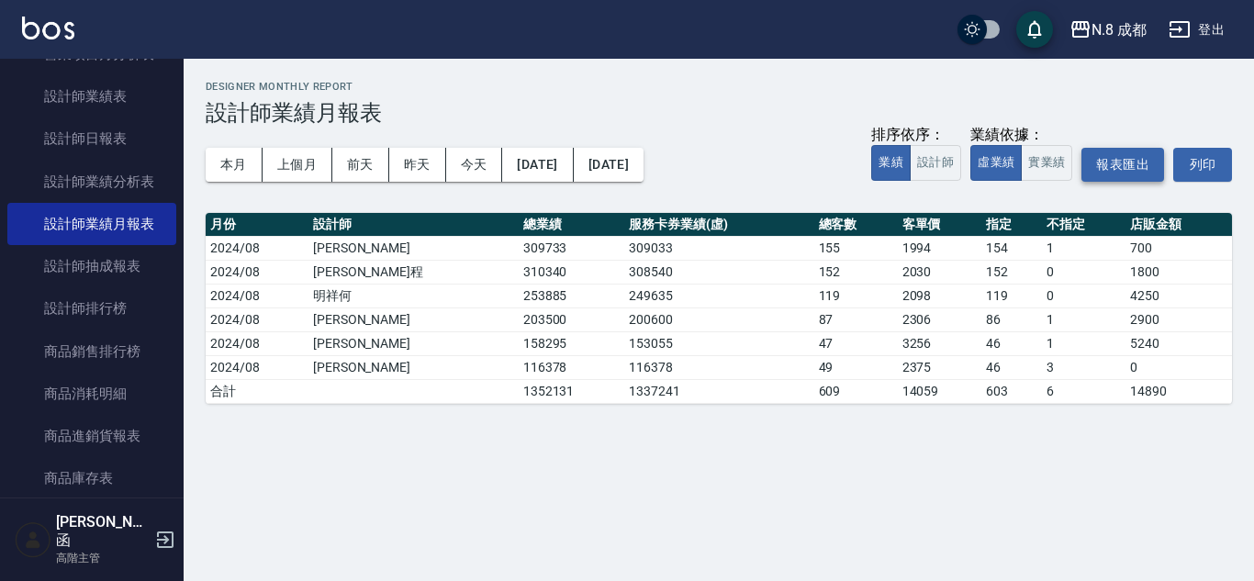
click at [1139, 157] on button "報表匯出" at bounding box center [1122, 165] width 83 height 34
click at [330, 204] on div "N.8 成都 [DATE] - [DATE] 設計師業績月報表 列印時間： [DATE][PHONE_NUMBER]:01 Designer Monthly …" at bounding box center [719, 242] width 1070 height 367
click at [539, 176] on button "[DATE]" at bounding box center [537, 165] width 71 height 34
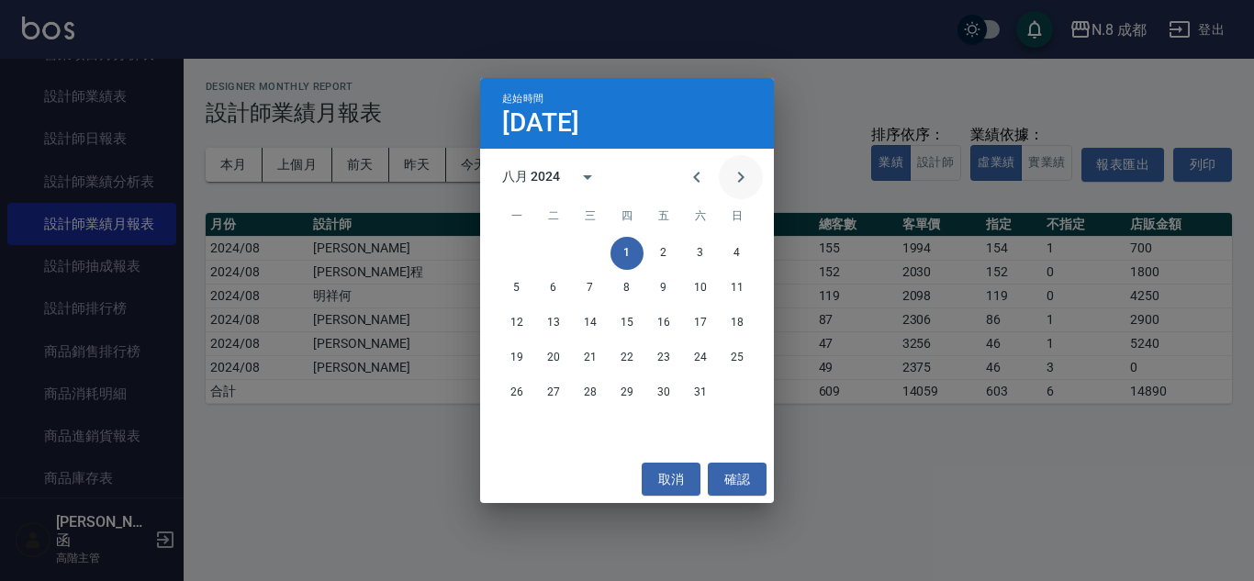
click at [747, 173] on icon "Next month" at bounding box center [741, 177] width 22 height 22
click at [732, 251] on button "1" at bounding box center [737, 253] width 33 height 33
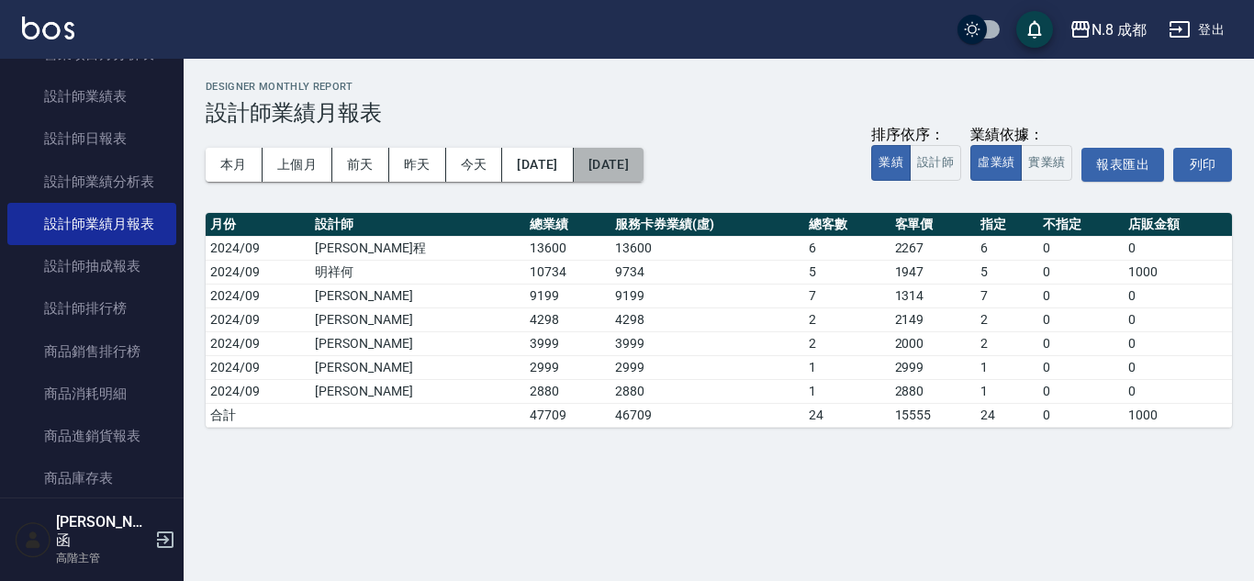
click at [643, 166] on button "[DATE]" at bounding box center [609, 165] width 70 height 34
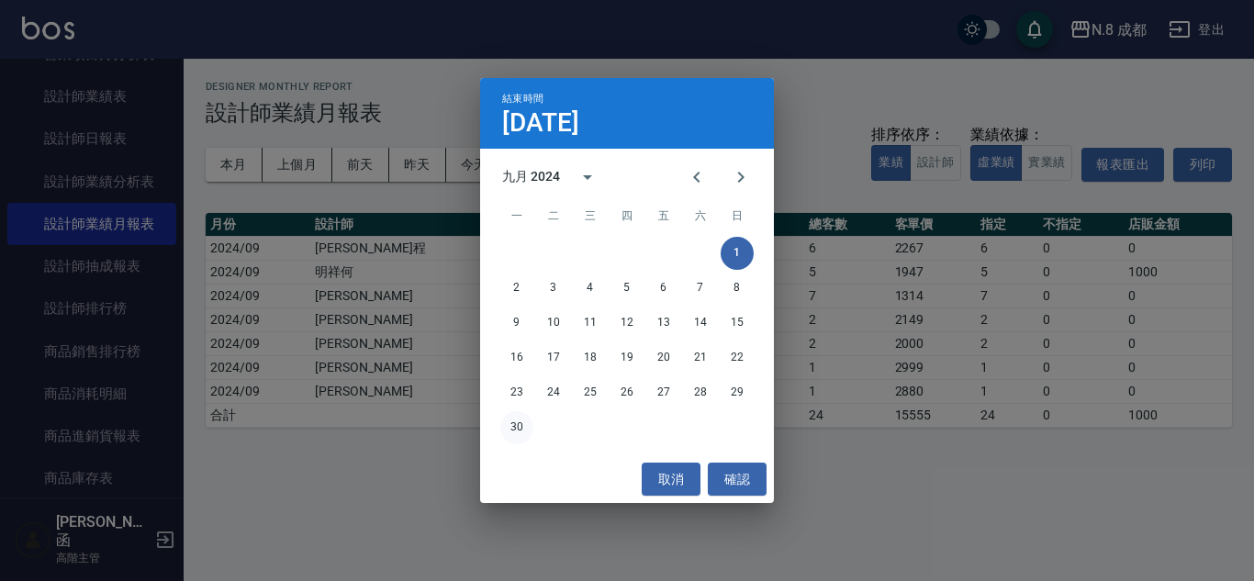
click at [516, 425] on button "30" at bounding box center [516, 427] width 33 height 33
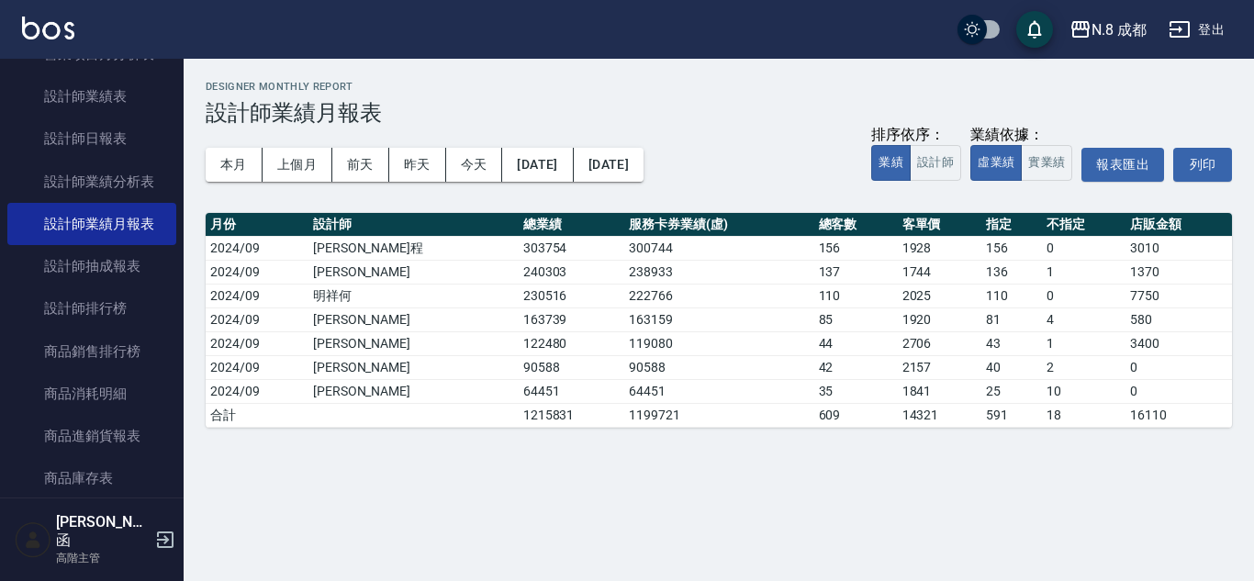
click at [518, 480] on div "N.8 成都 [DATE] - [DATE] 設計師業績月報表 列印時間： [DATE][PHONE_NUMBER]:05 Designer Monthly …" at bounding box center [627, 290] width 1254 height 581
click at [1145, 163] on button "報表匯出" at bounding box center [1122, 165] width 83 height 34
click at [266, 162] on button "上個月" at bounding box center [298, 165] width 70 height 34
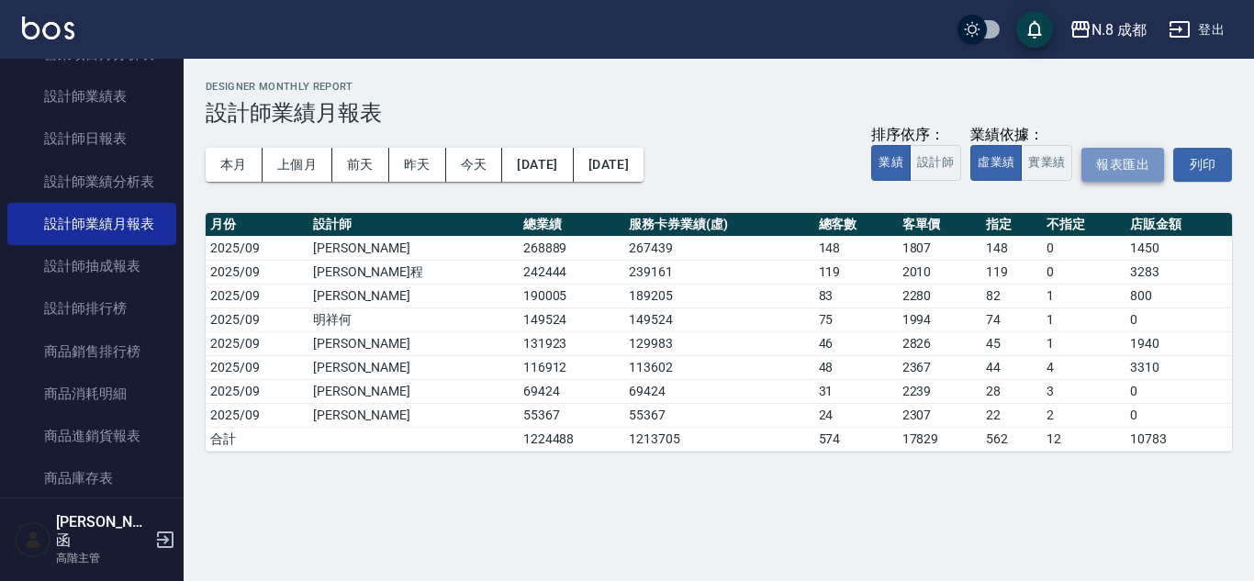
click at [1138, 166] on button "報表匯出" at bounding box center [1122, 165] width 83 height 34
